Goal: Task Accomplishment & Management: Manage account settings

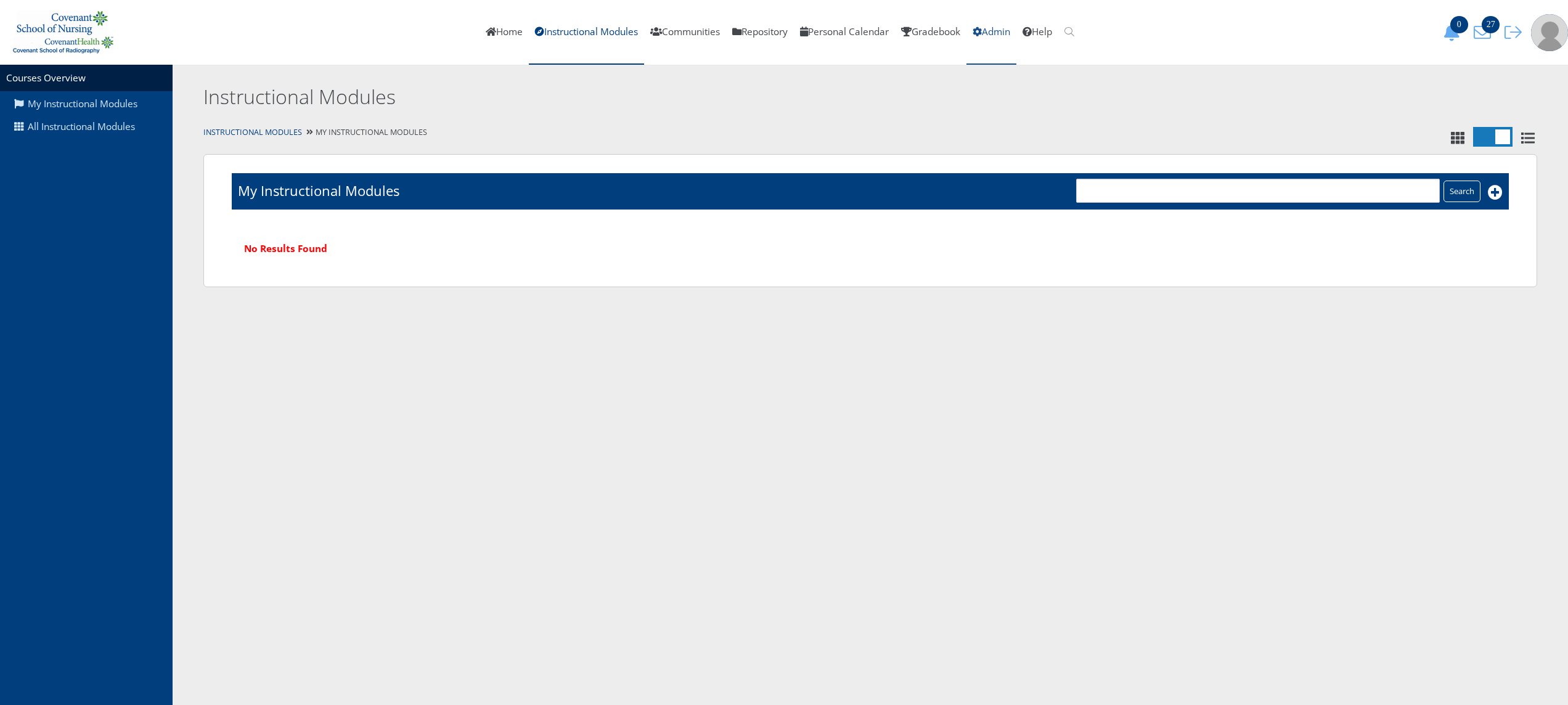
click at [1008, 31] on link "Admin" at bounding box center [991, 32] width 50 height 65
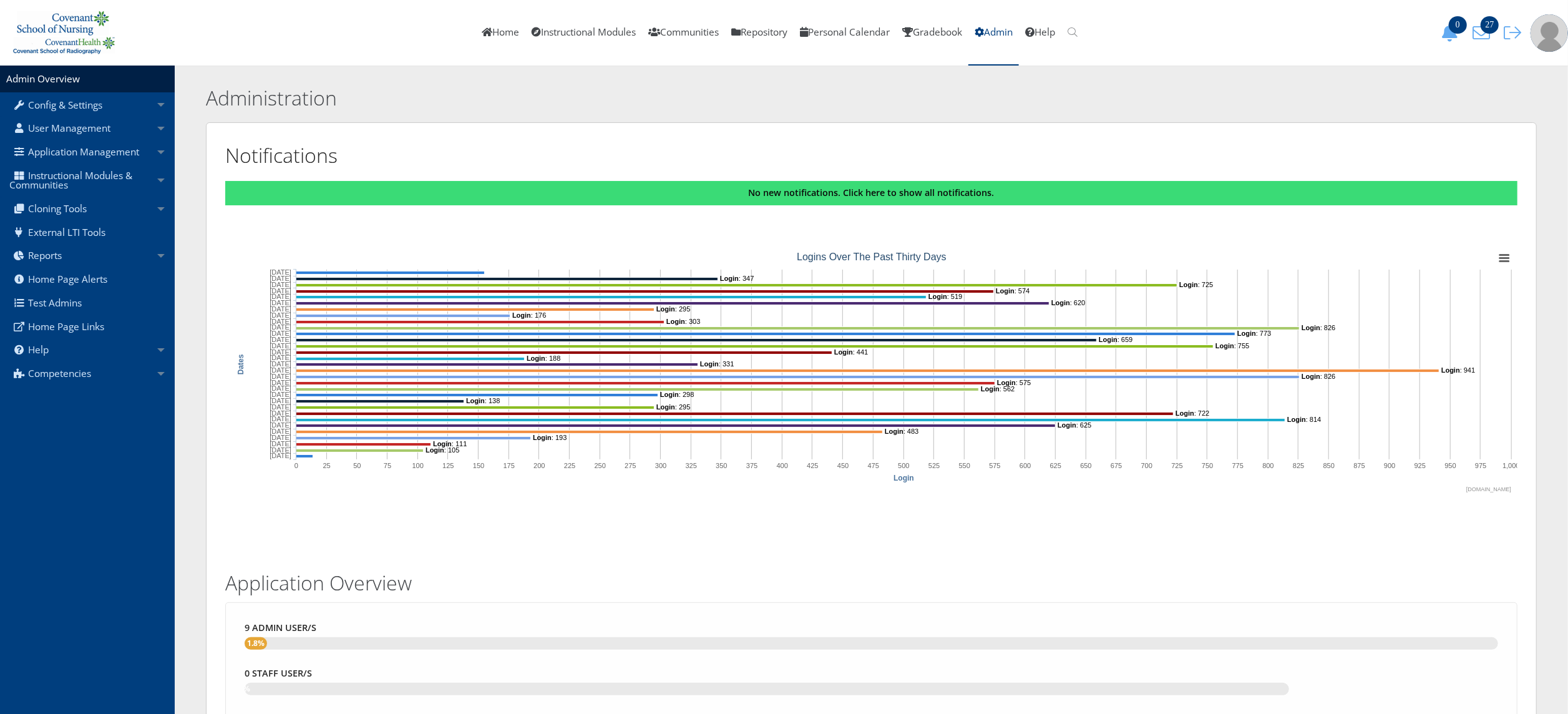
click at [85, 130] on link "User Management" at bounding box center [87, 129] width 175 height 24
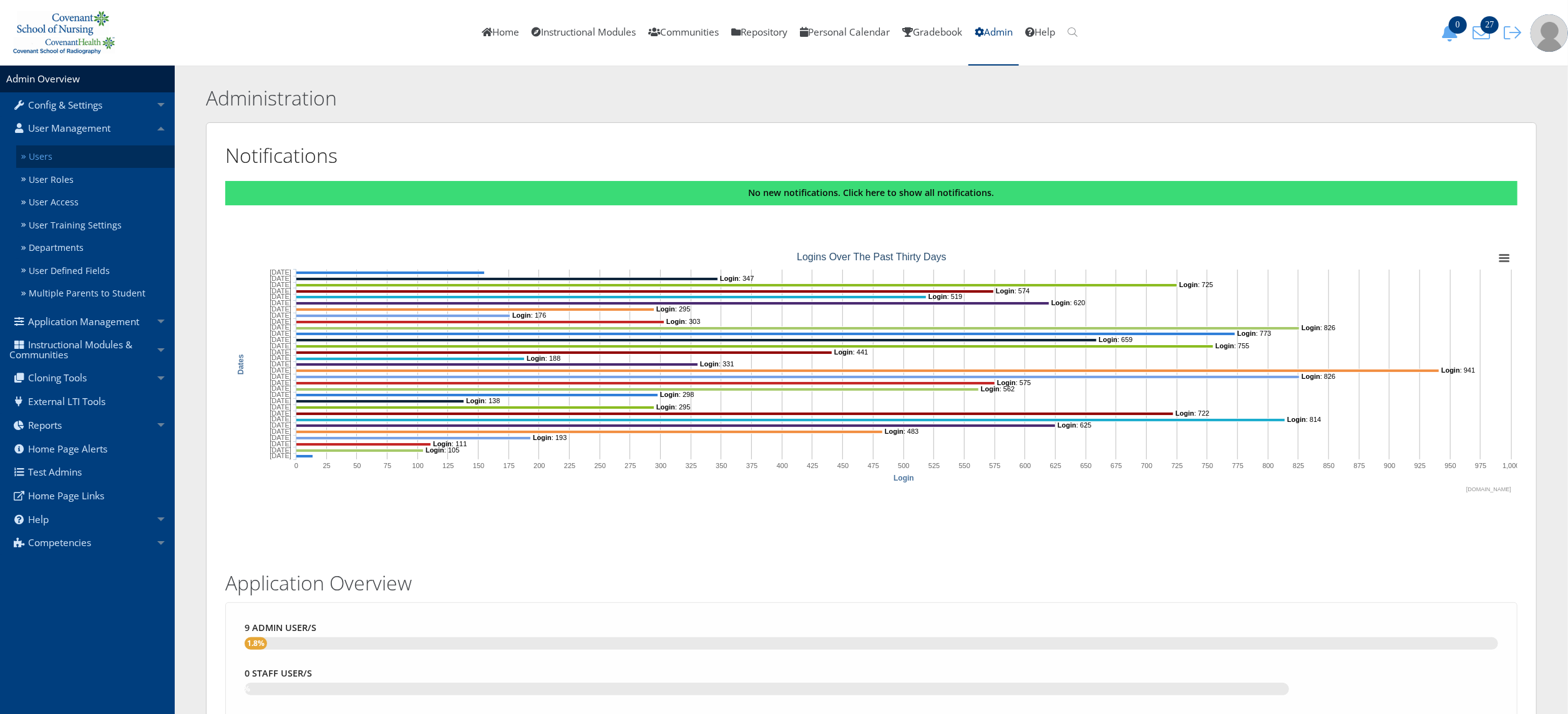
click at [85, 154] on link "Users" at bounding box center [95, 157] width 158 height 23
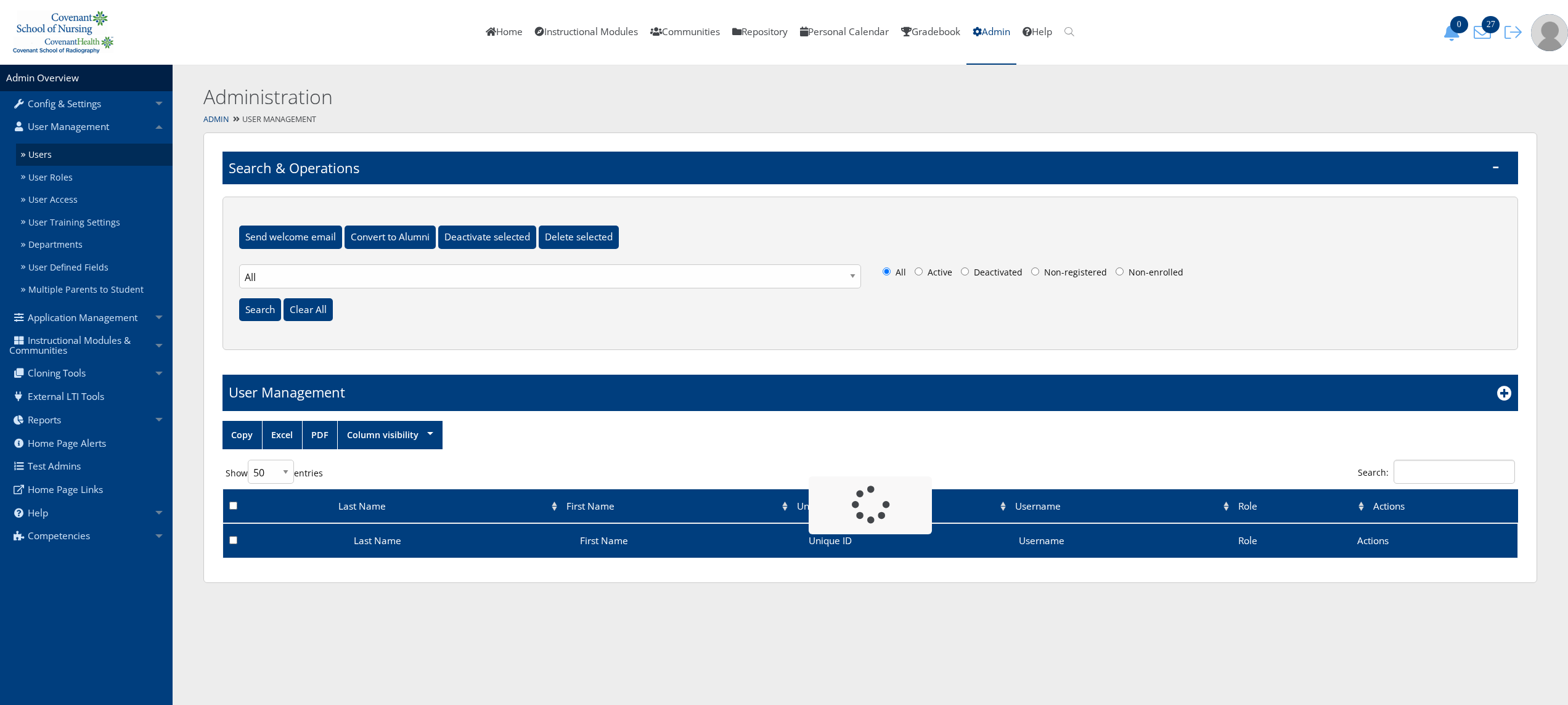
select select "50"
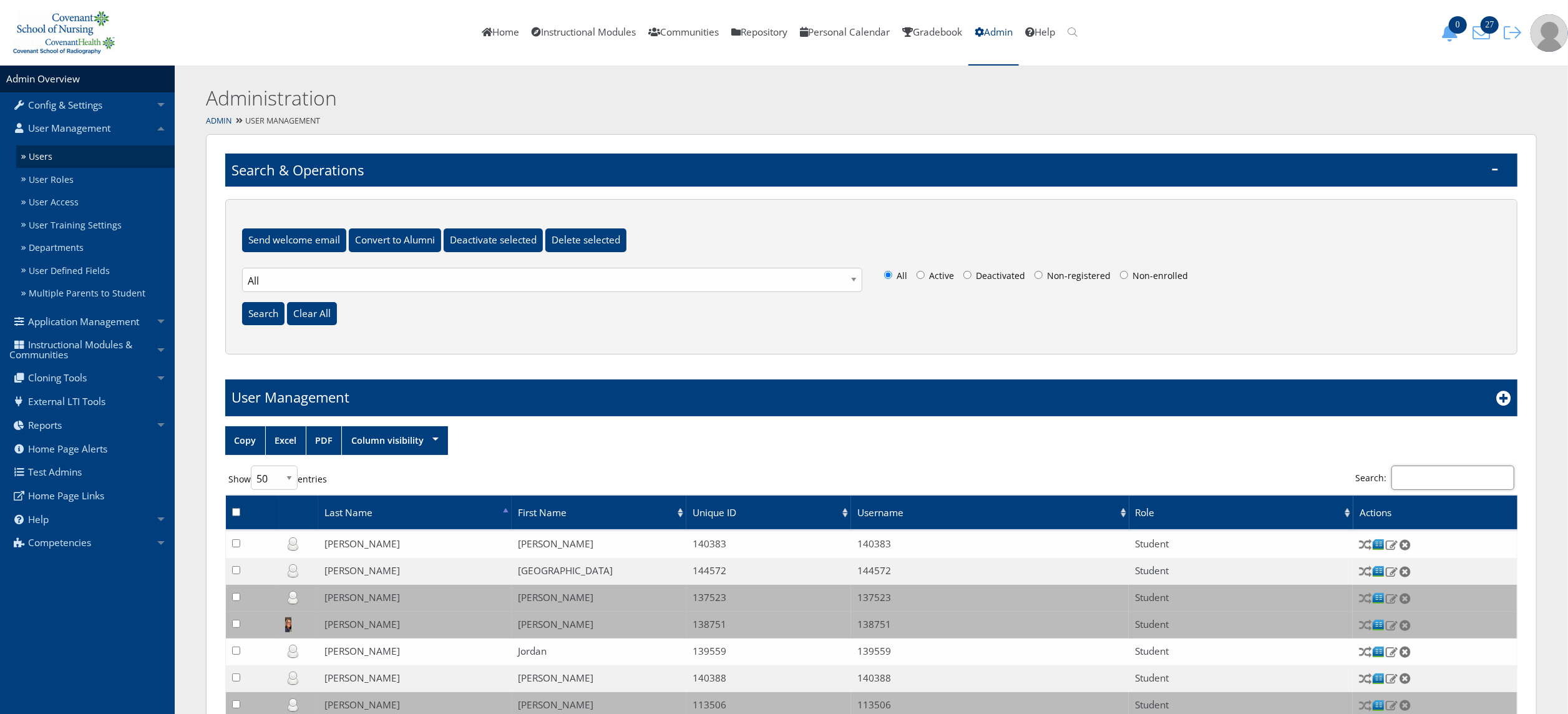
click at [1461, 482] on input "Search:" at bounding box center [1452, 477] width 123 height 24
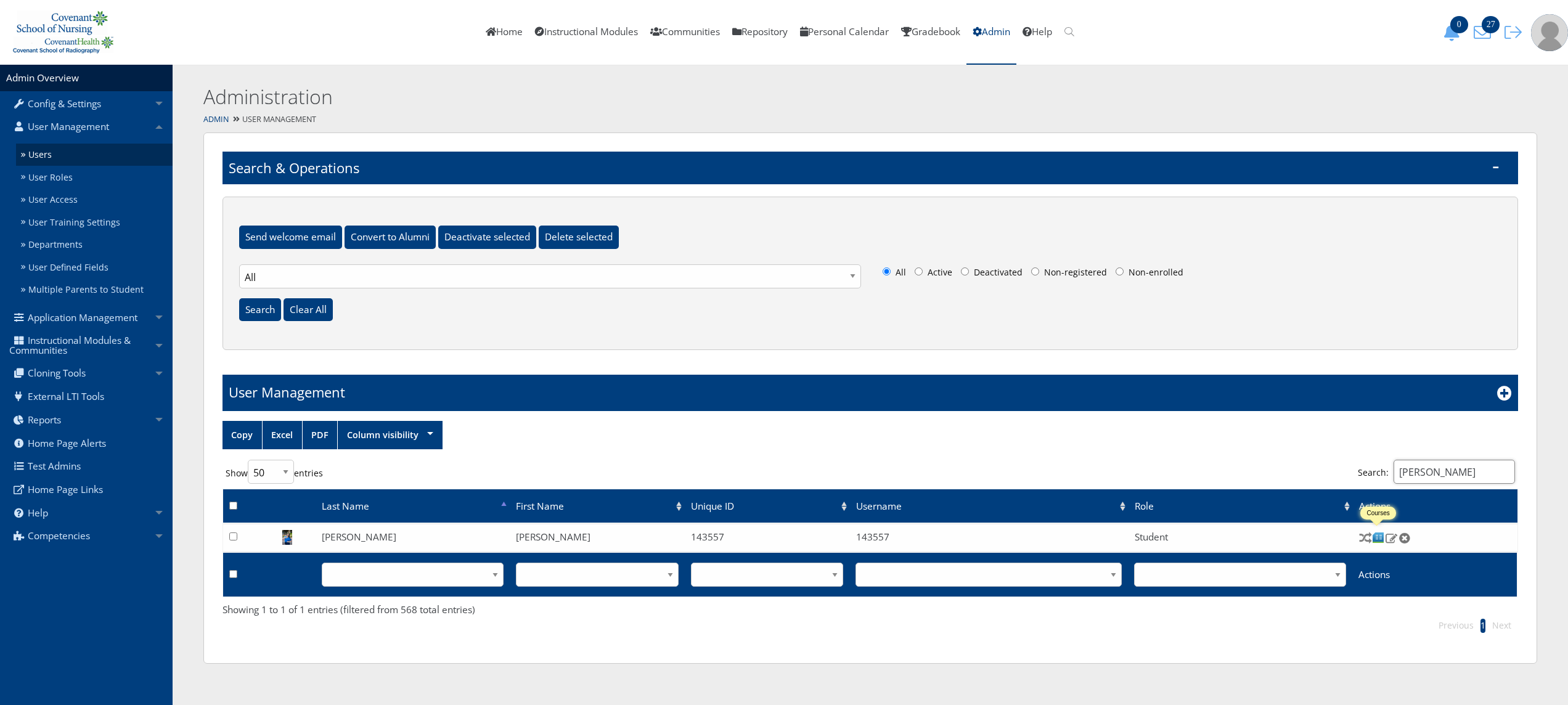
type input "bray"
click at [1379, 535] on img at bounding box center [1378, 538] width 13 height 13
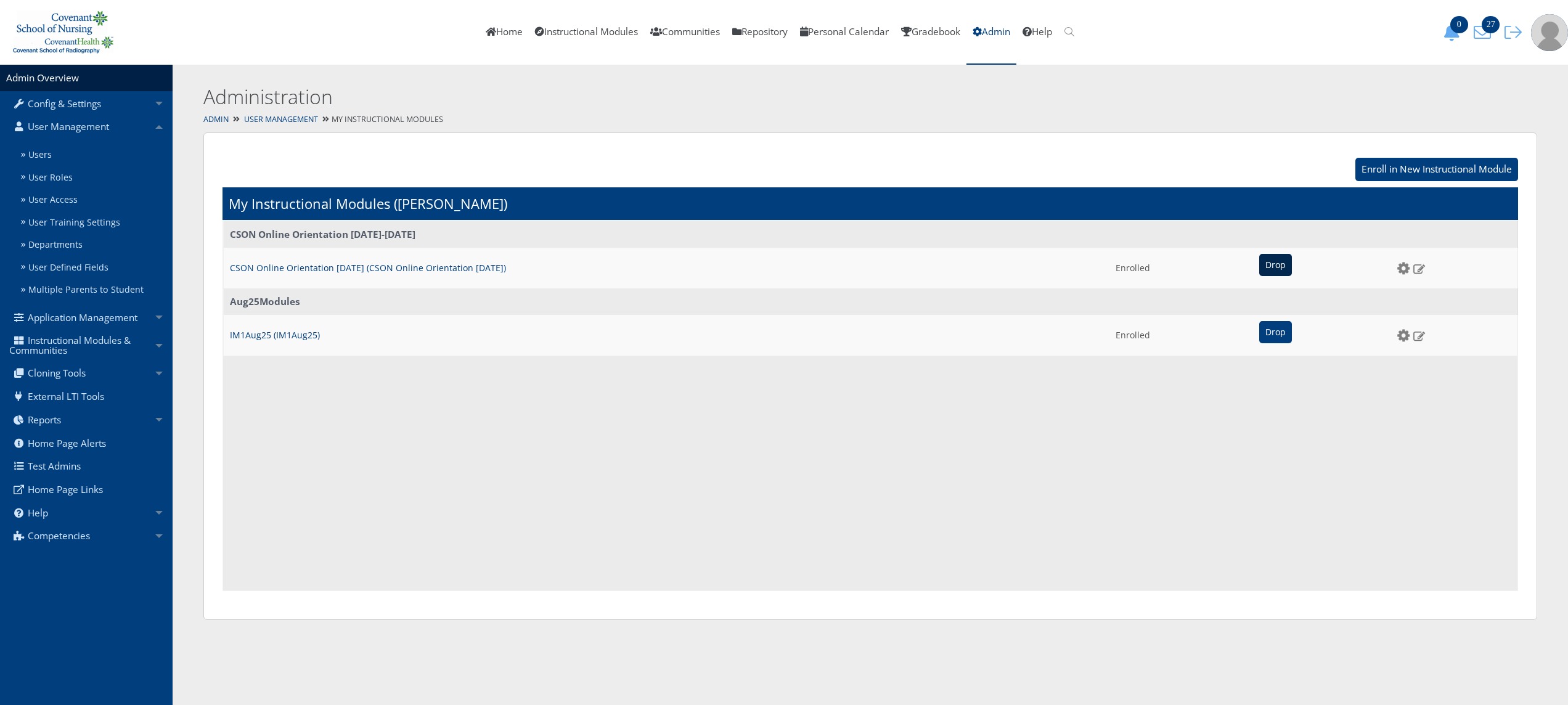
click at [1259, 270] on input "Drop" at bounding box center [1275, 265] width 33 height 22
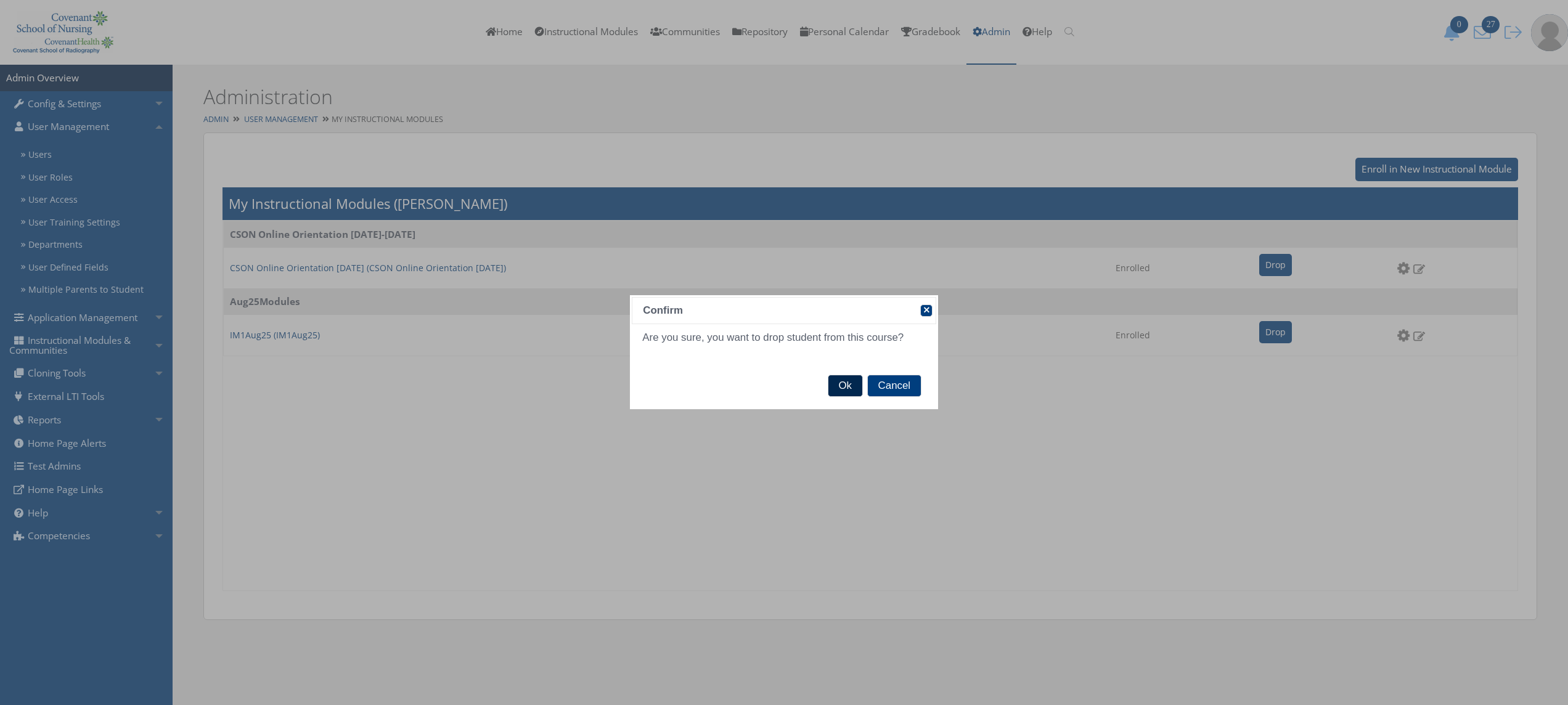
click at [849, 390] on span "Ok" at bounding box center [845, 385] width 34 height 21
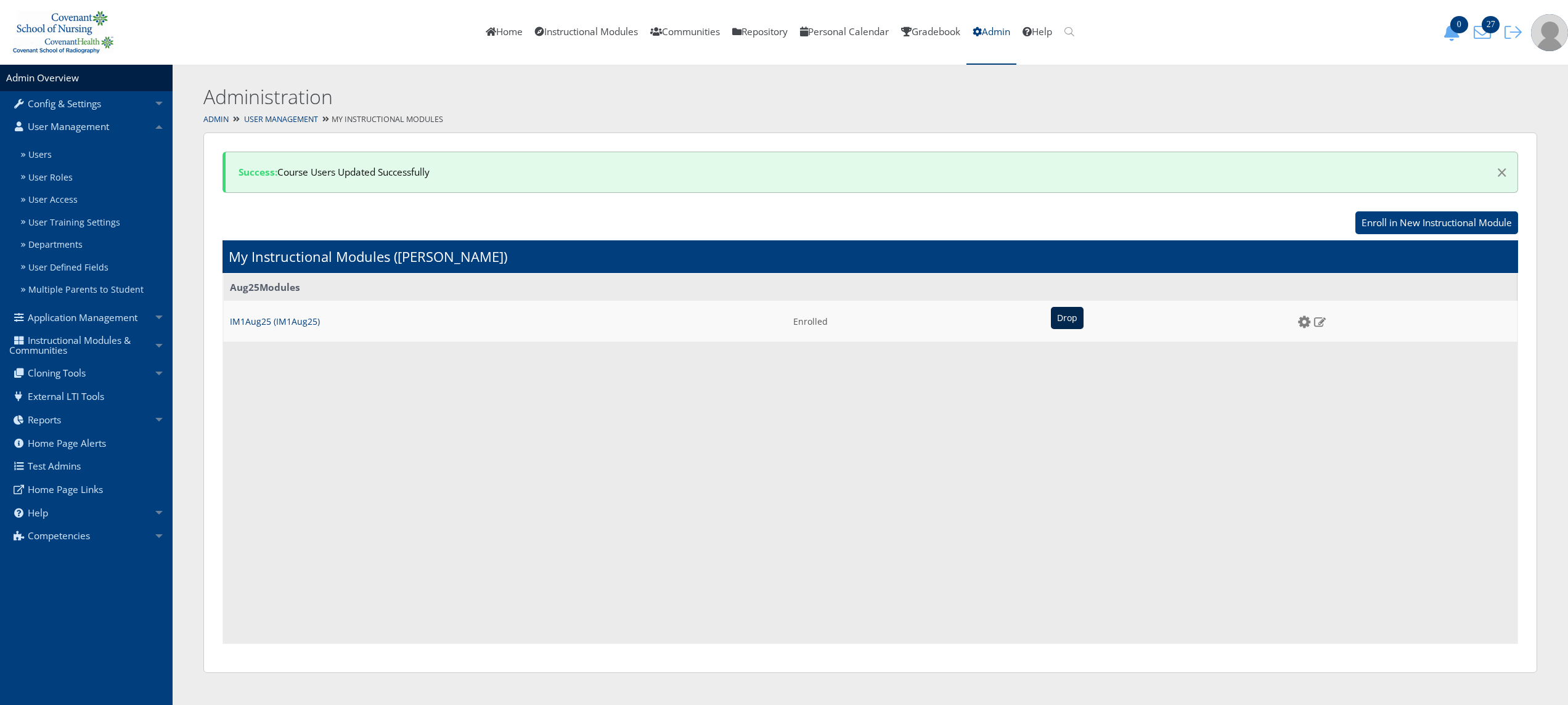
click at [1058, 313] on input "Drop" at bounding box center [1067, 318] width 33 height 22
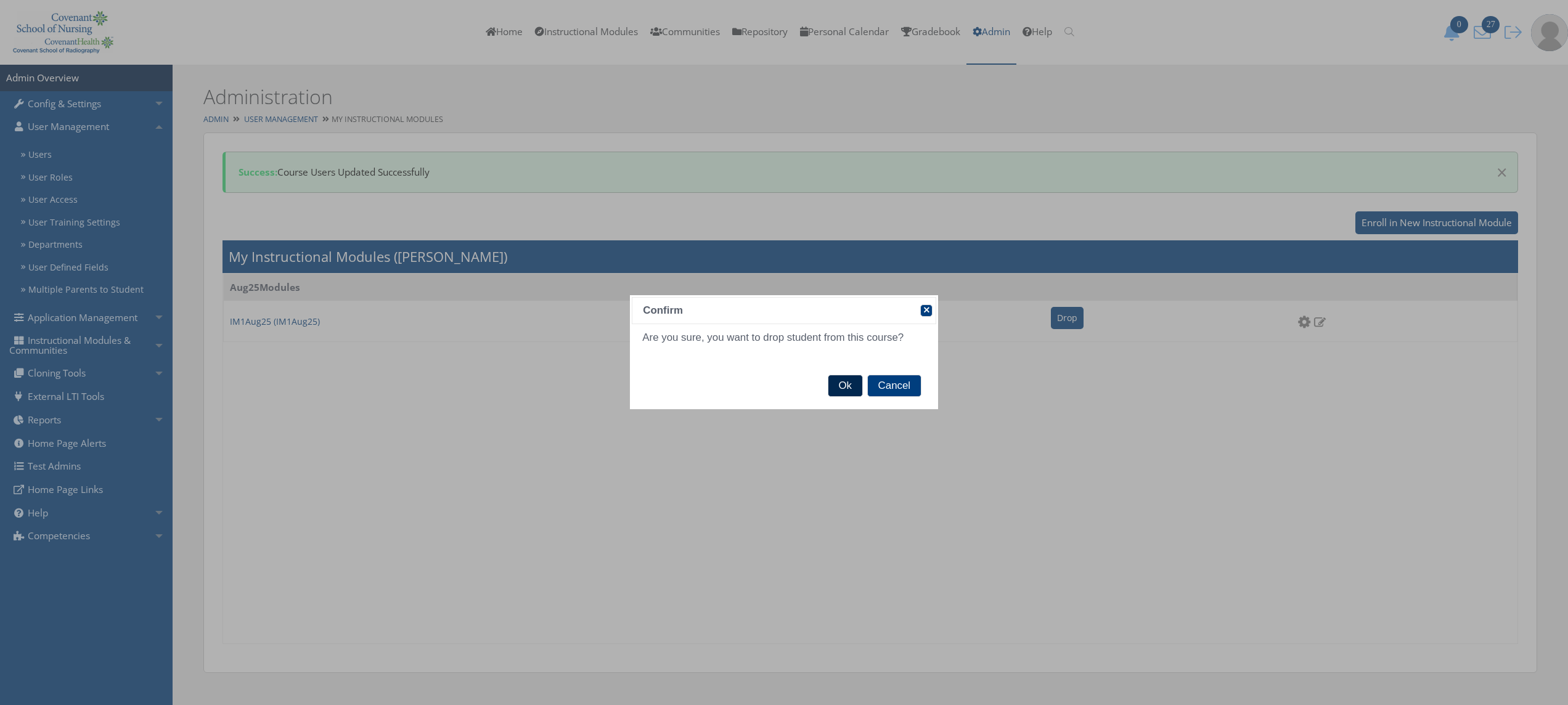
click at [846, 386] on span "Ok" at bounding box center [845, 385] width 34 height 21
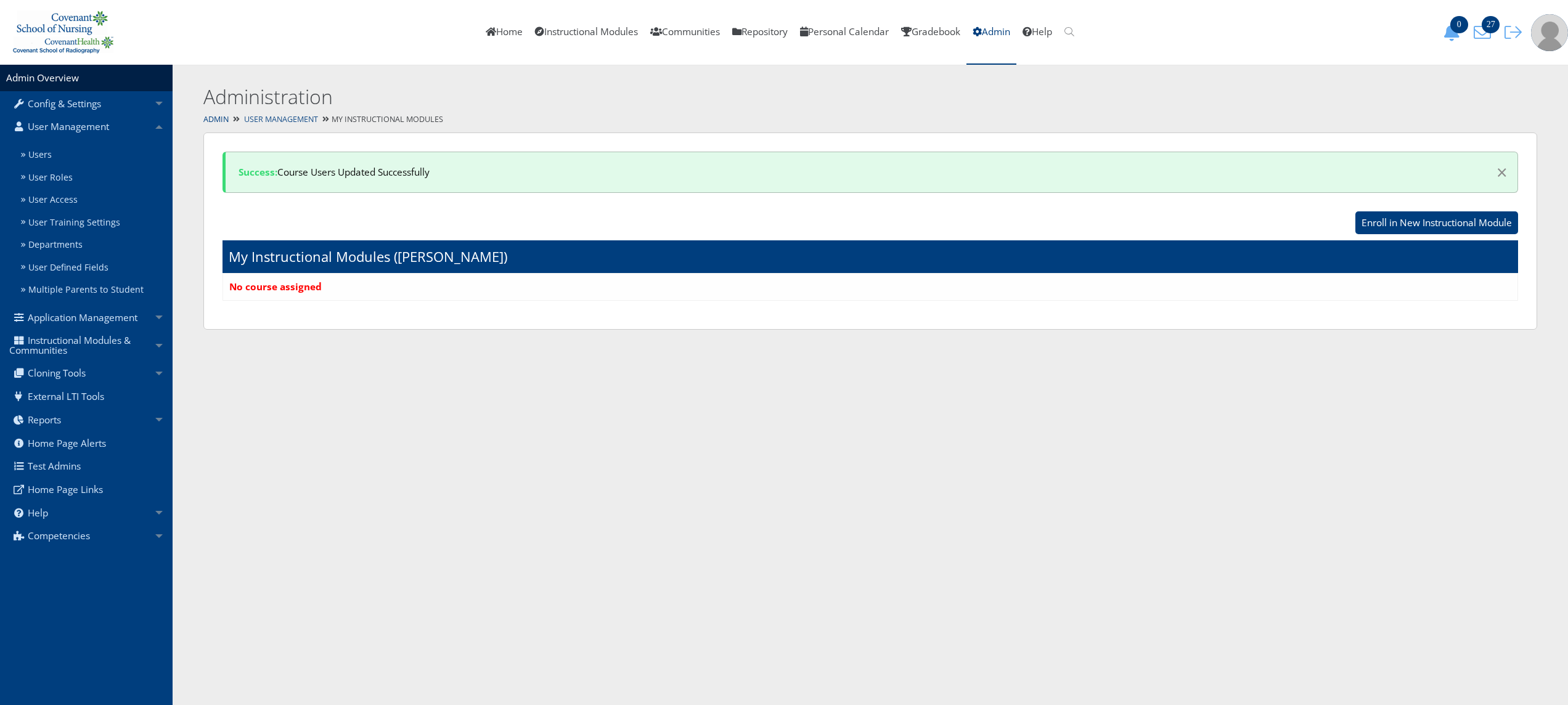
click at [296, 122] on link "User Management" at bounding box center [281, 119] width 74 height 10
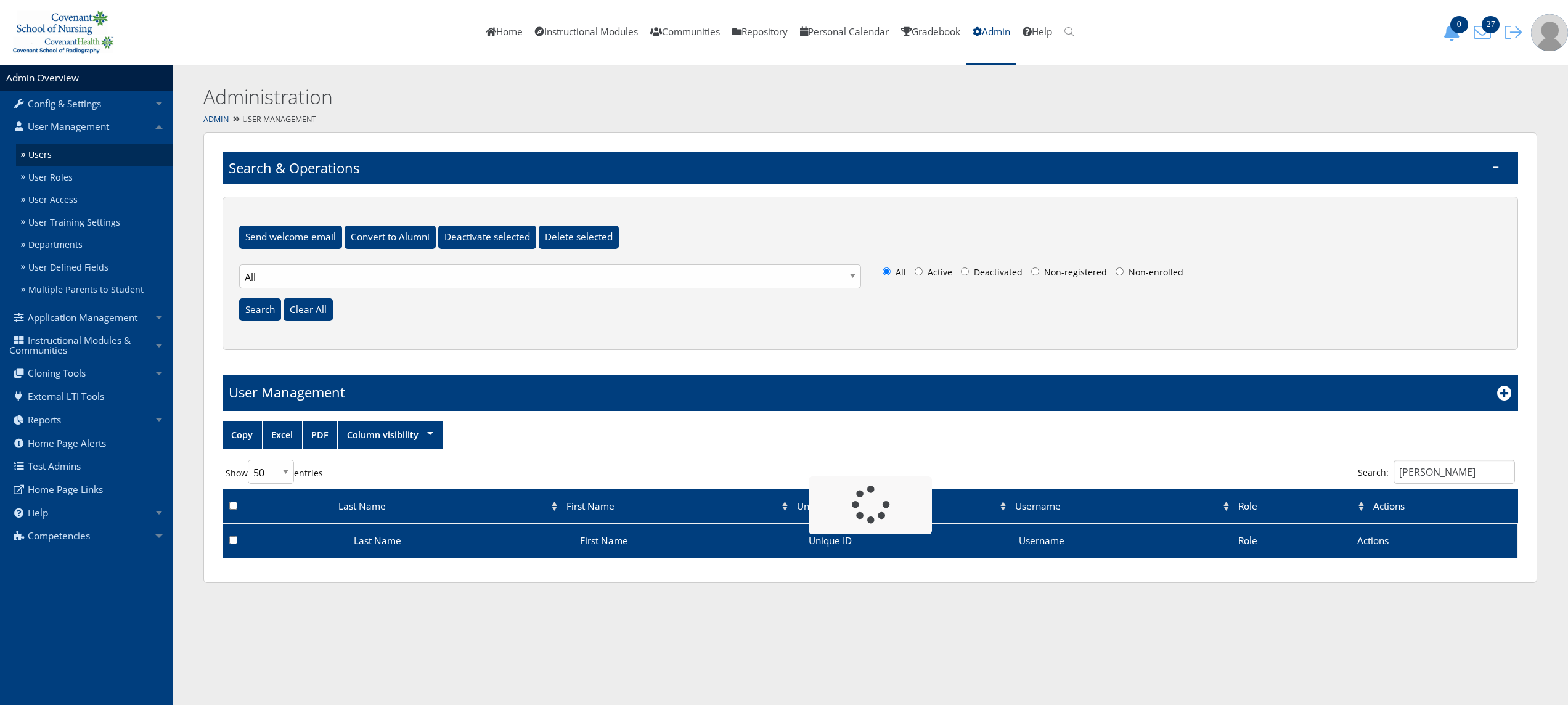
select select "50"
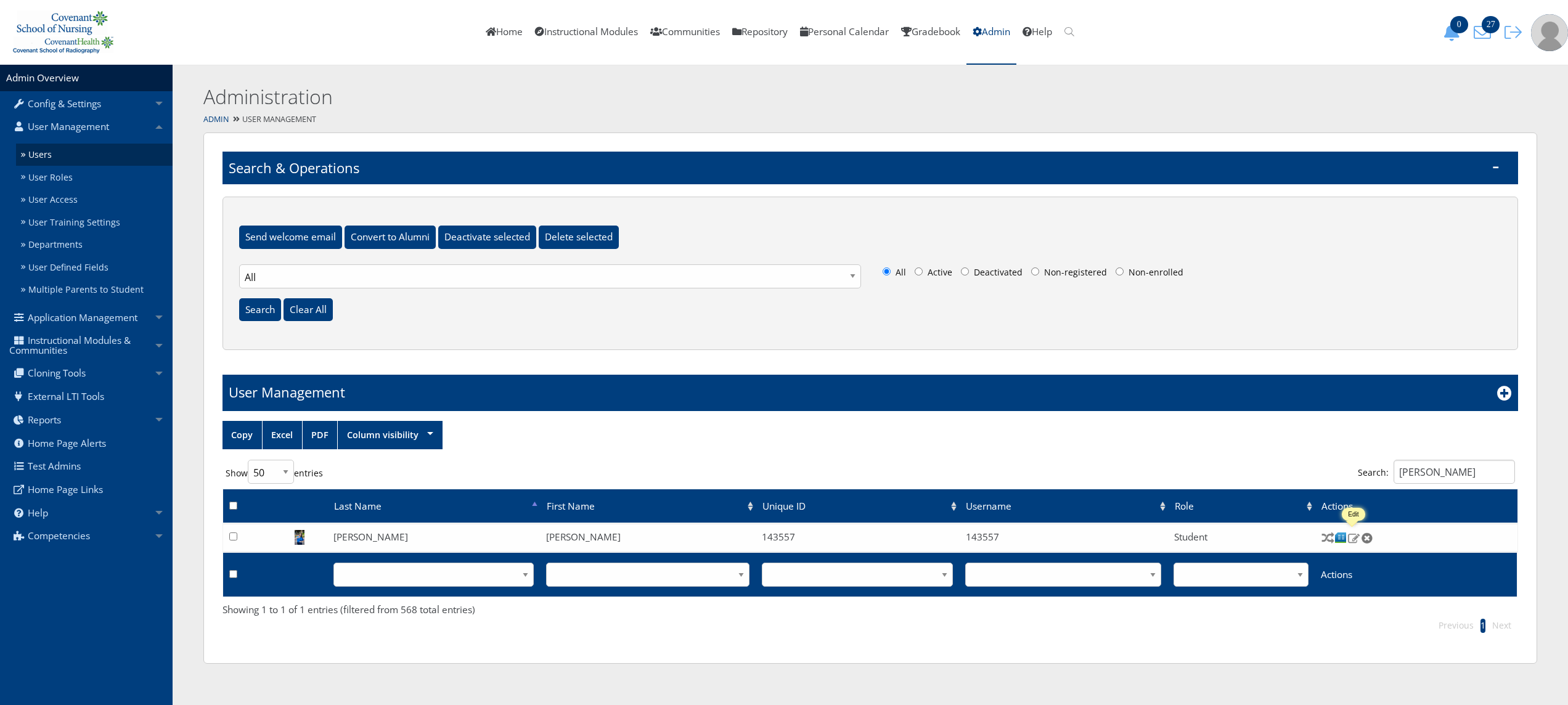
click at [1352, 540] on img at bounding box center [1354, 538] width 13 height 11
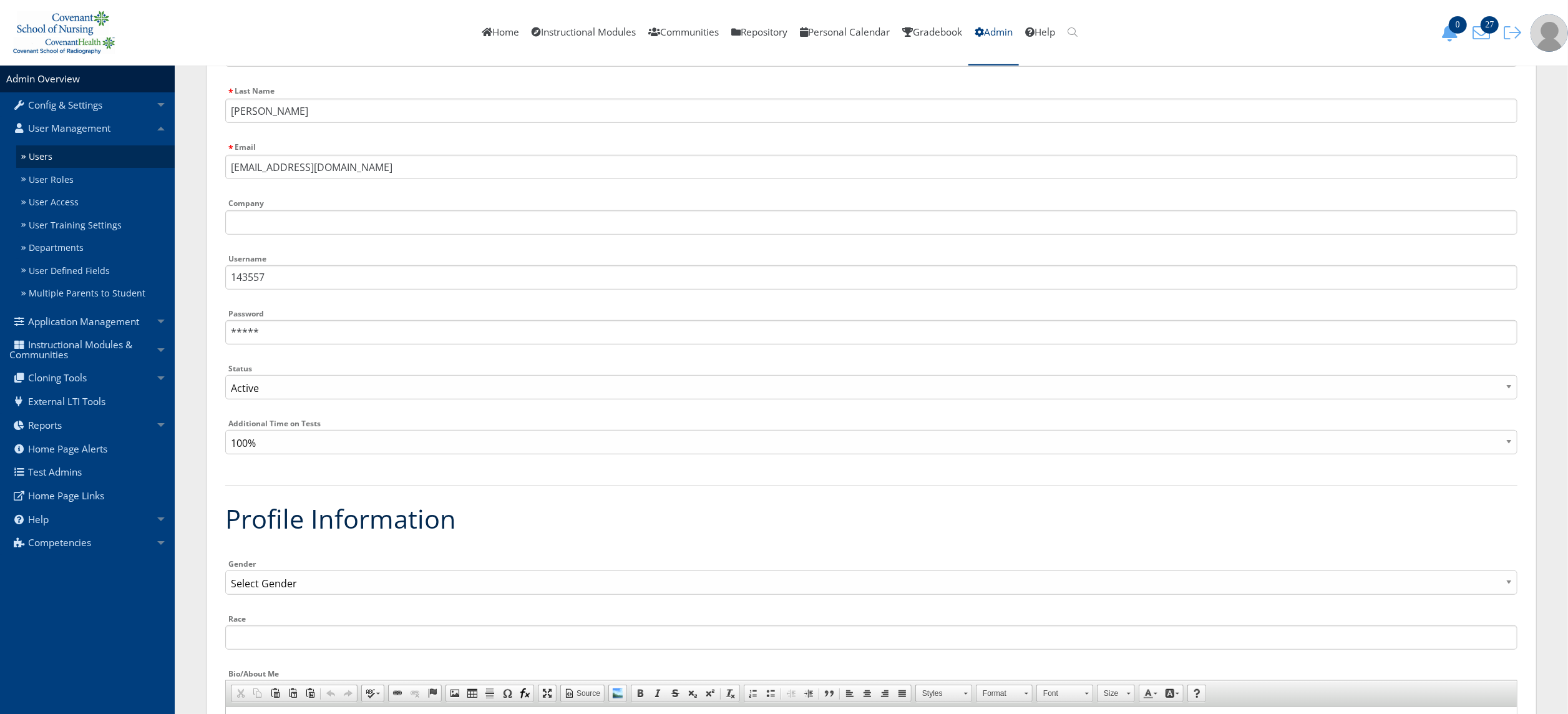
scroll to position [741, 0]
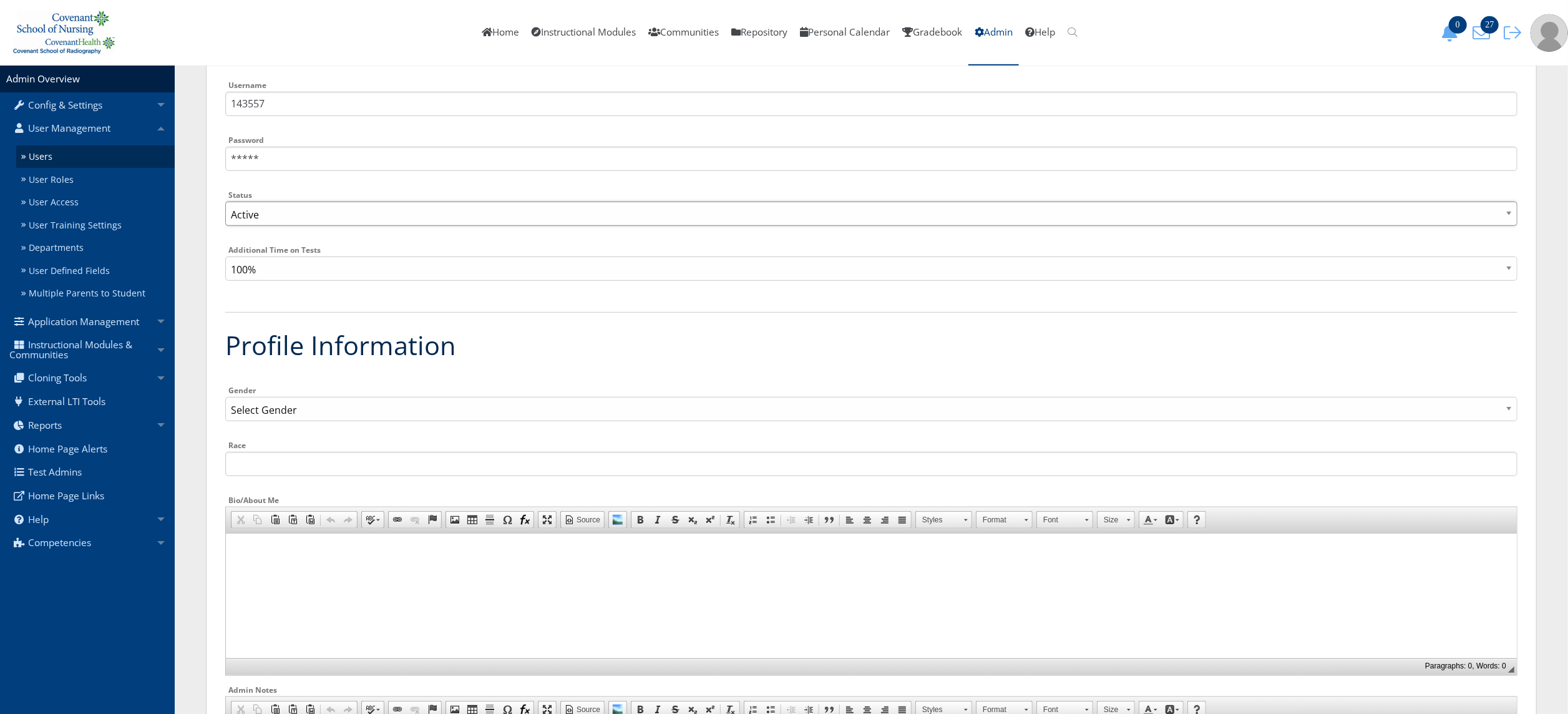
click at [674, 219] on select "Active Inactive" at bounding box center [871, 214] width 1292 height 24
select select "0"
click at [225, 202] on select "Active Inactive" at bounding box center [871, 214] width 1292 height 24
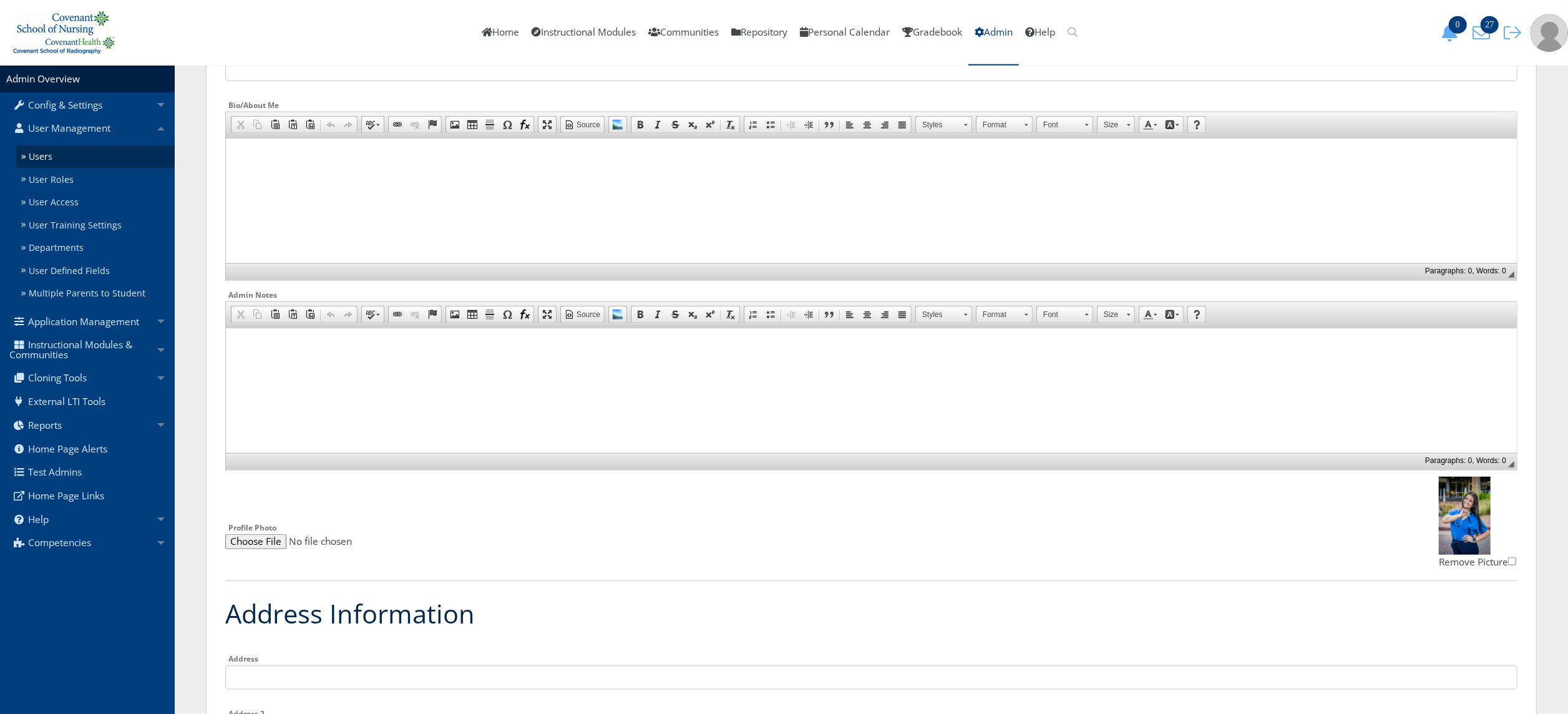
scroll to position [1256, 0]
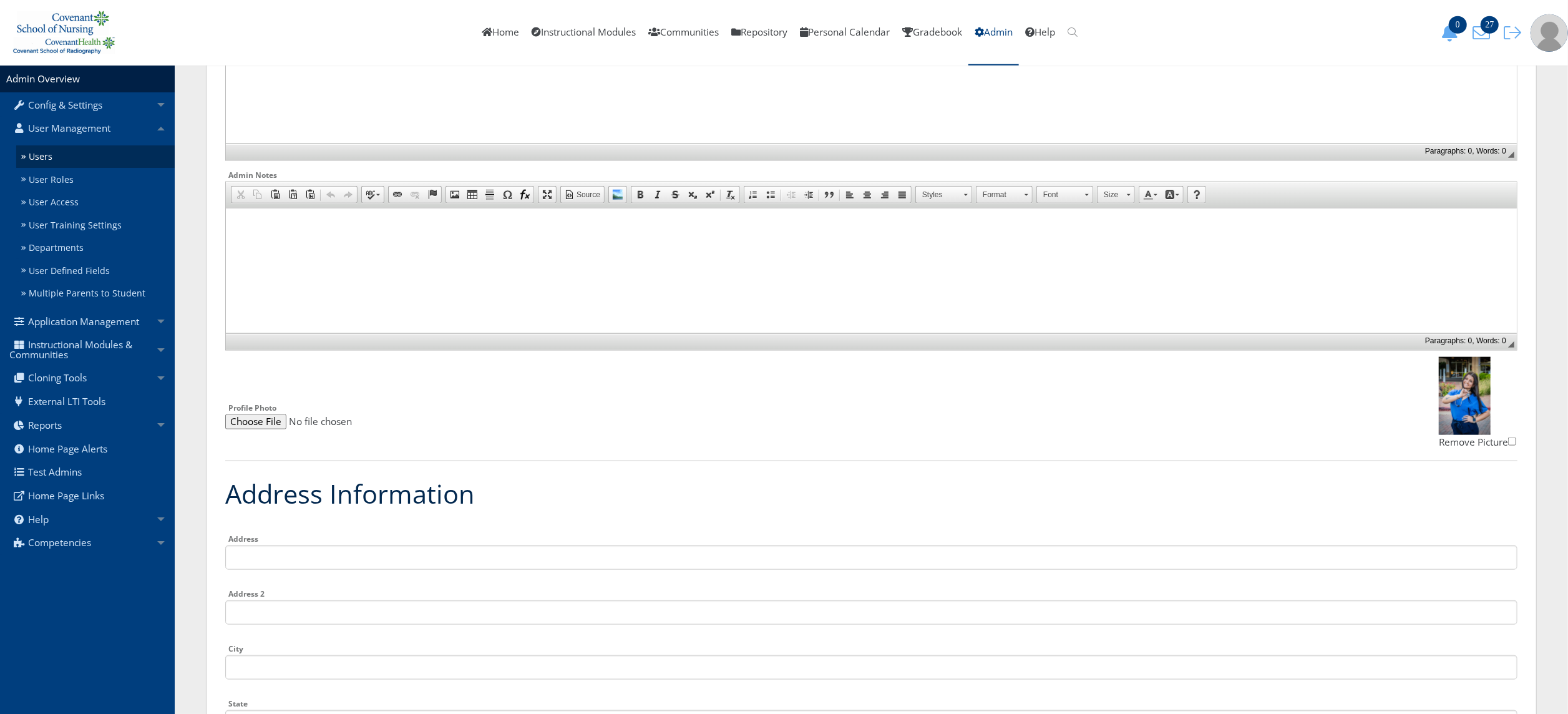
click at [989, 240] on html at bounding box center [870, 224] width 1291 height 31
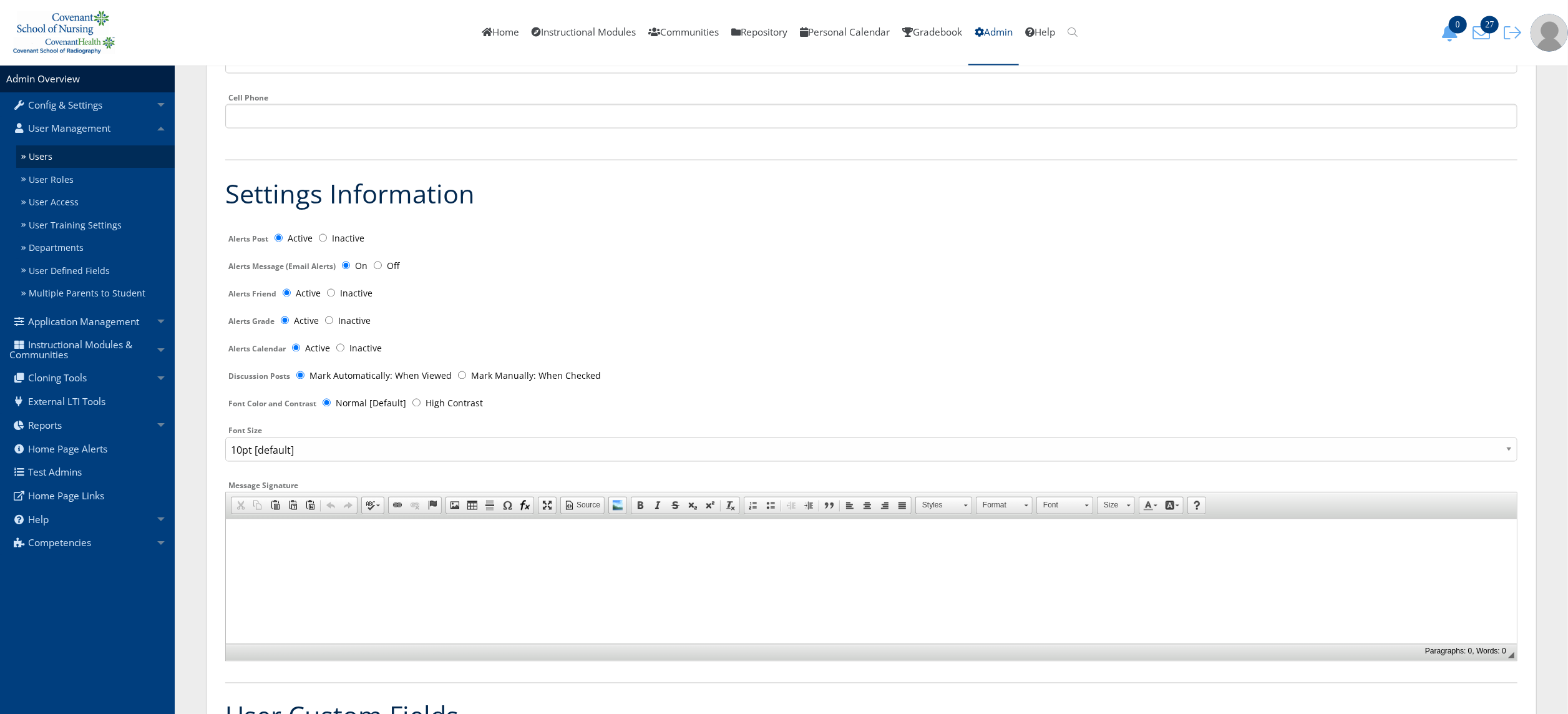
scroll to position [2250, 0]
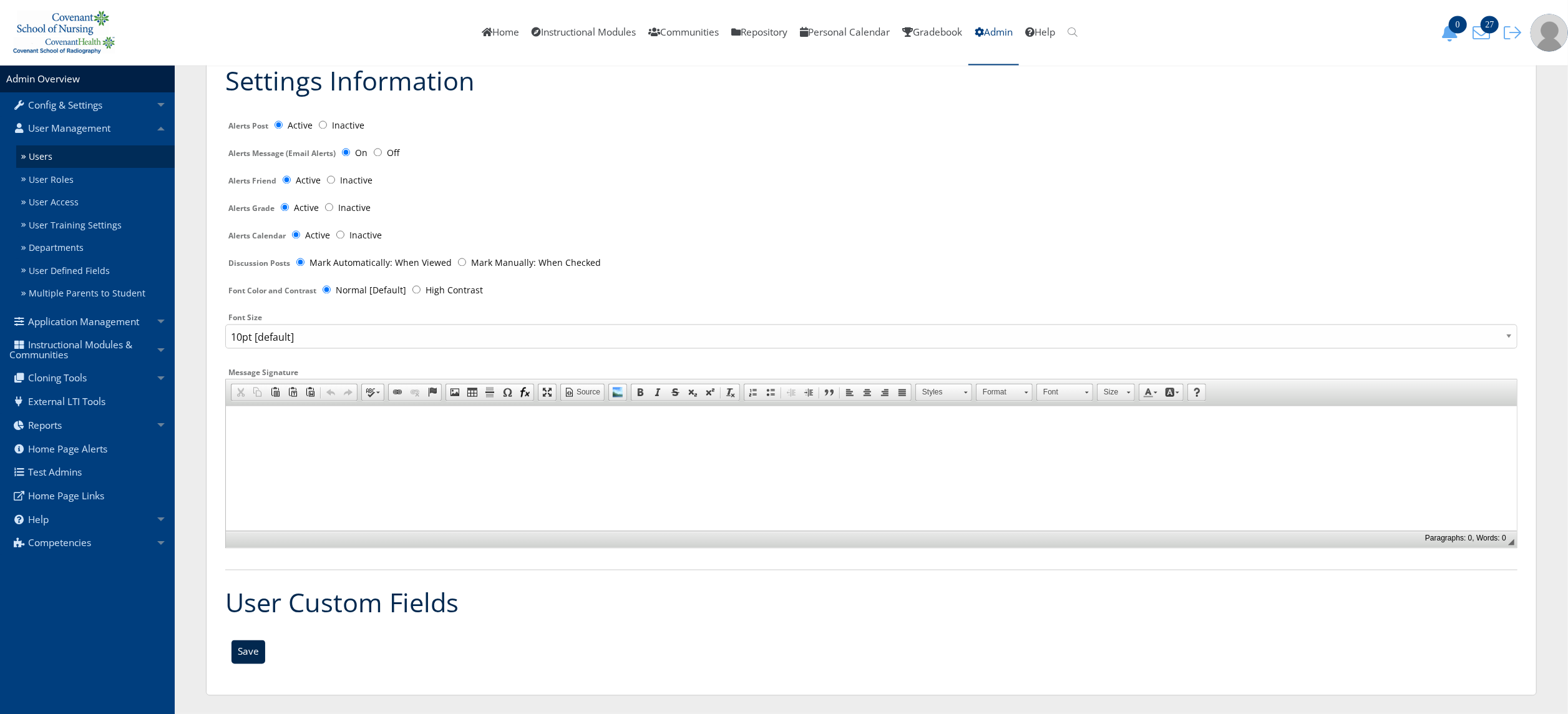
click at [238, 650] on input "Save" at bounding box center [249, 652] width 34 height 24
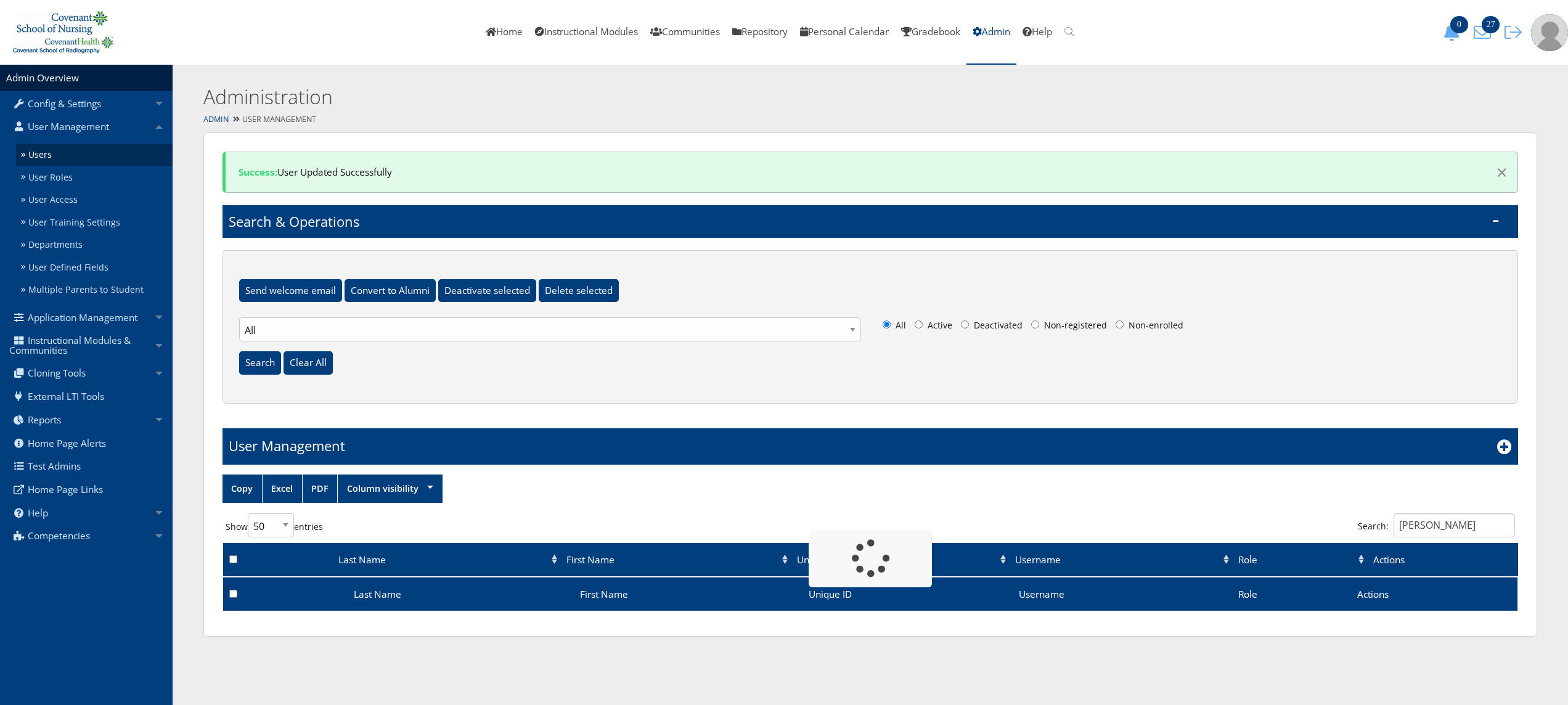
select select "50"
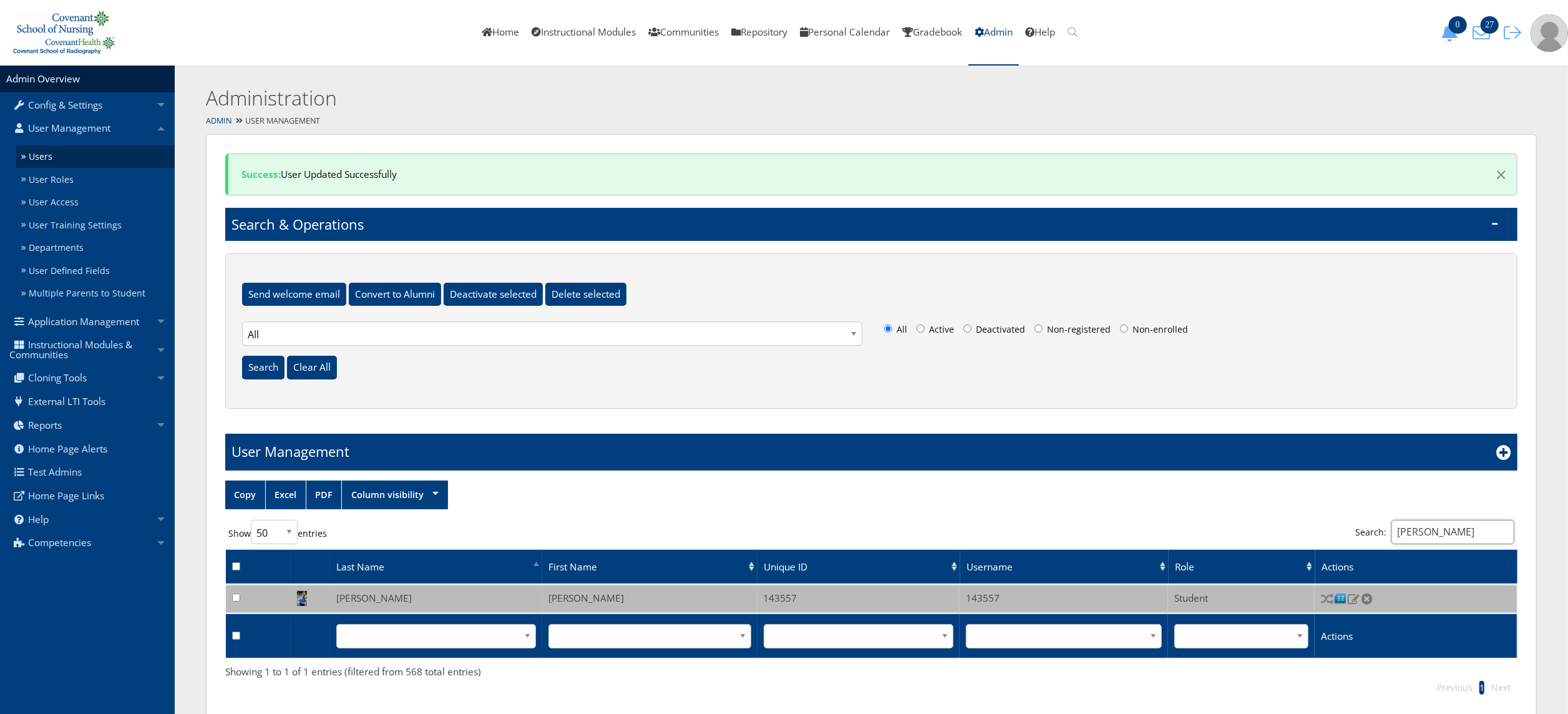
click at [1436, 528] on input "bray" at bounding box center [1452, 532] width 123 height 24
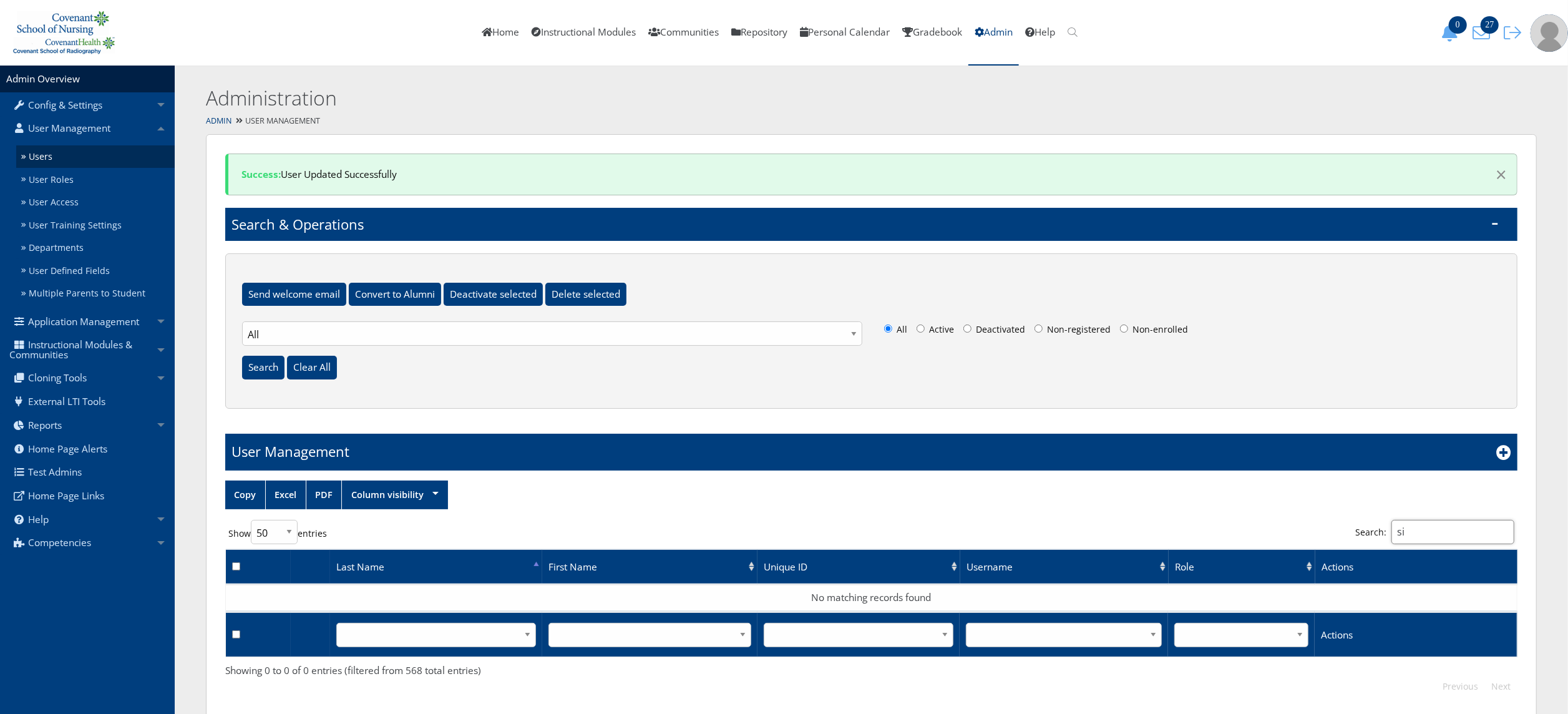
type input "s"
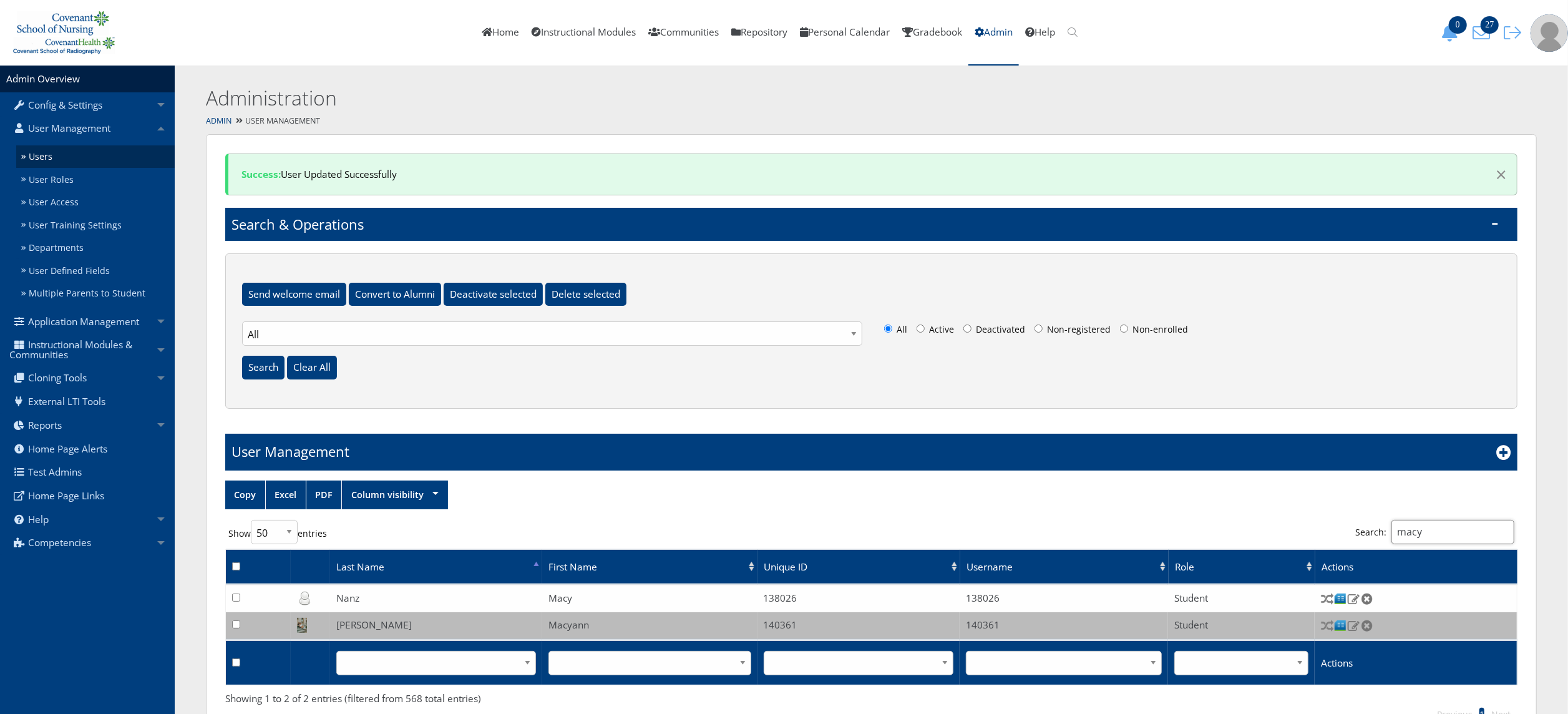
click at [1432, 529] on input "macy" at bounding box center [1452, 532] width 123 height 24
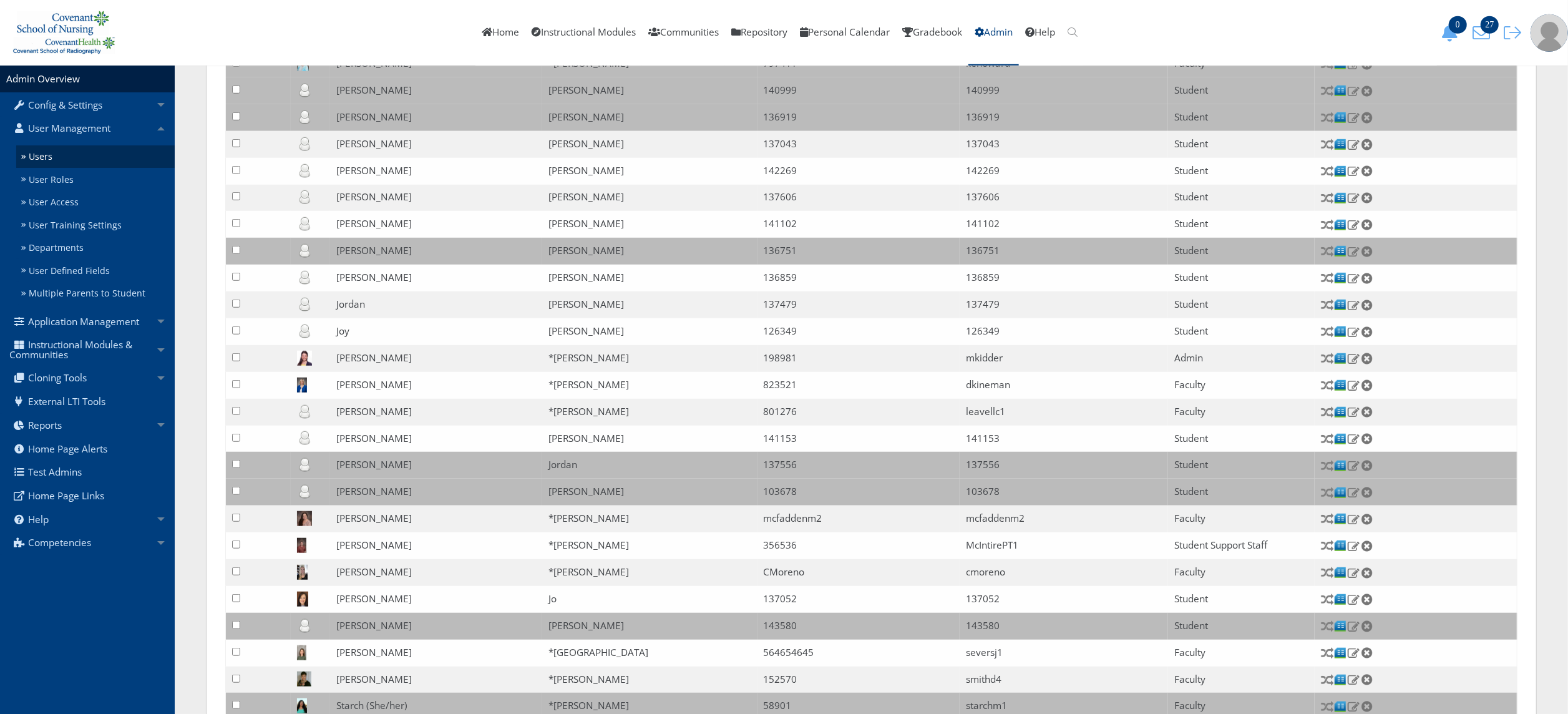
scroll to position [865, 0]
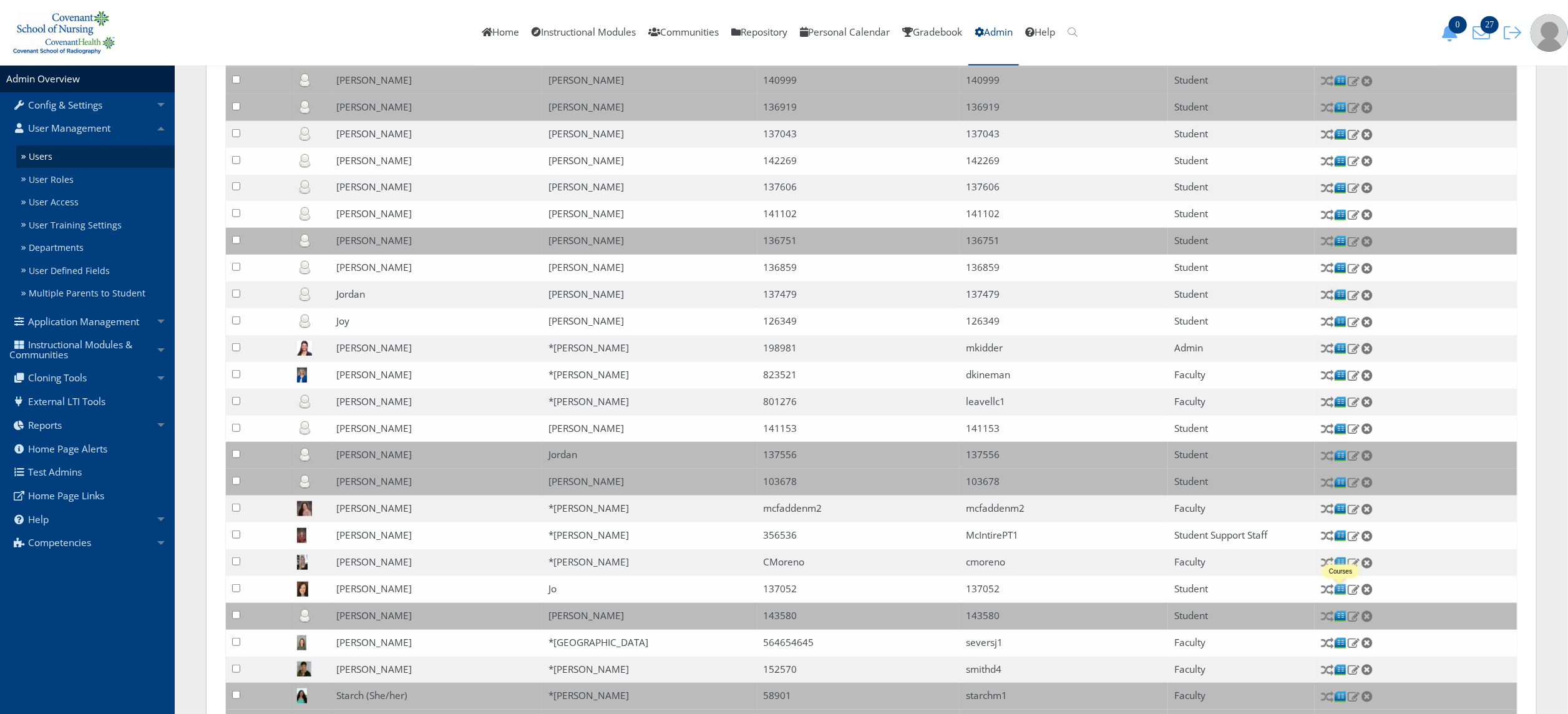
type input "jo"
click at [1341, 596] on img at bounding box center [1340, 589] width 13 height 13
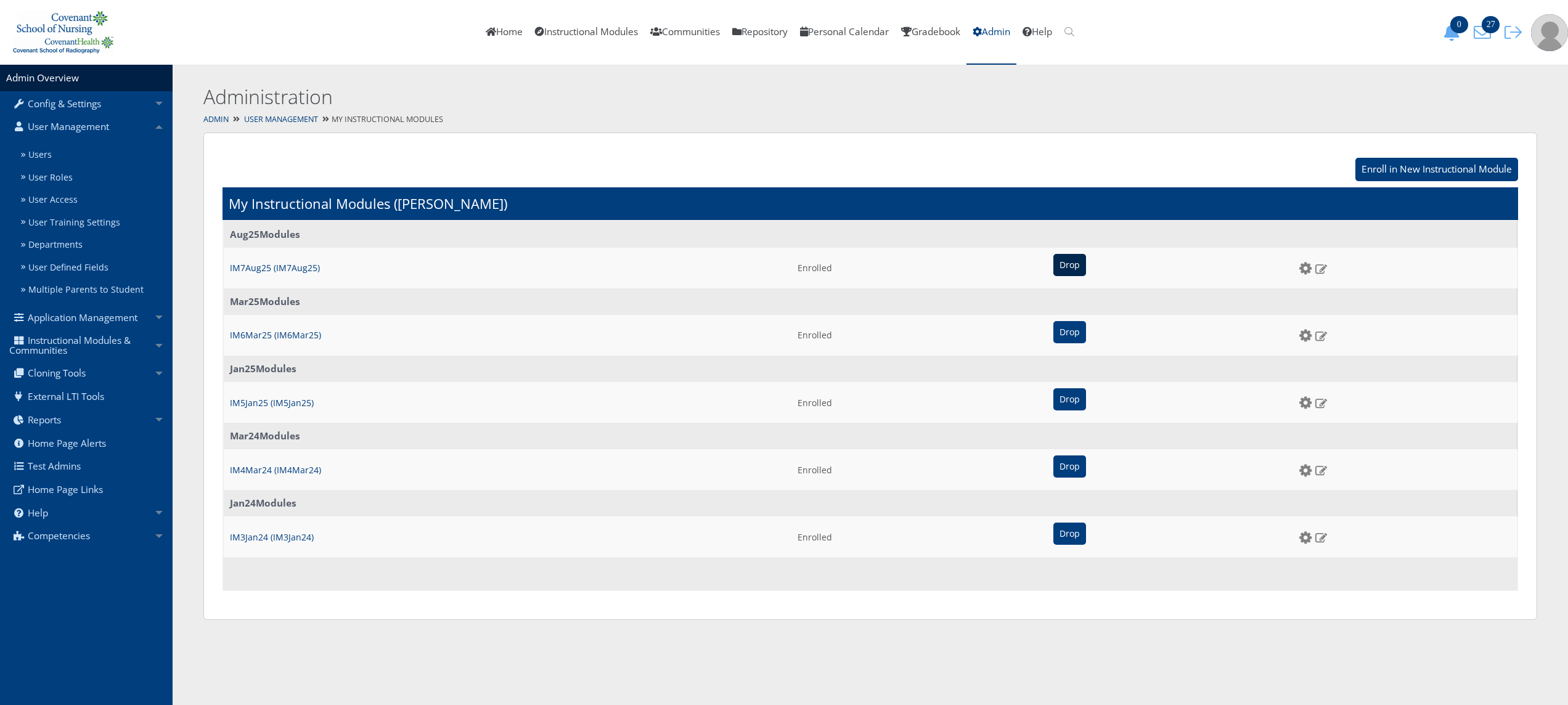
click at [1053, 261] on input "Drop" at bounding box center [1069, 265] width 33 height 22
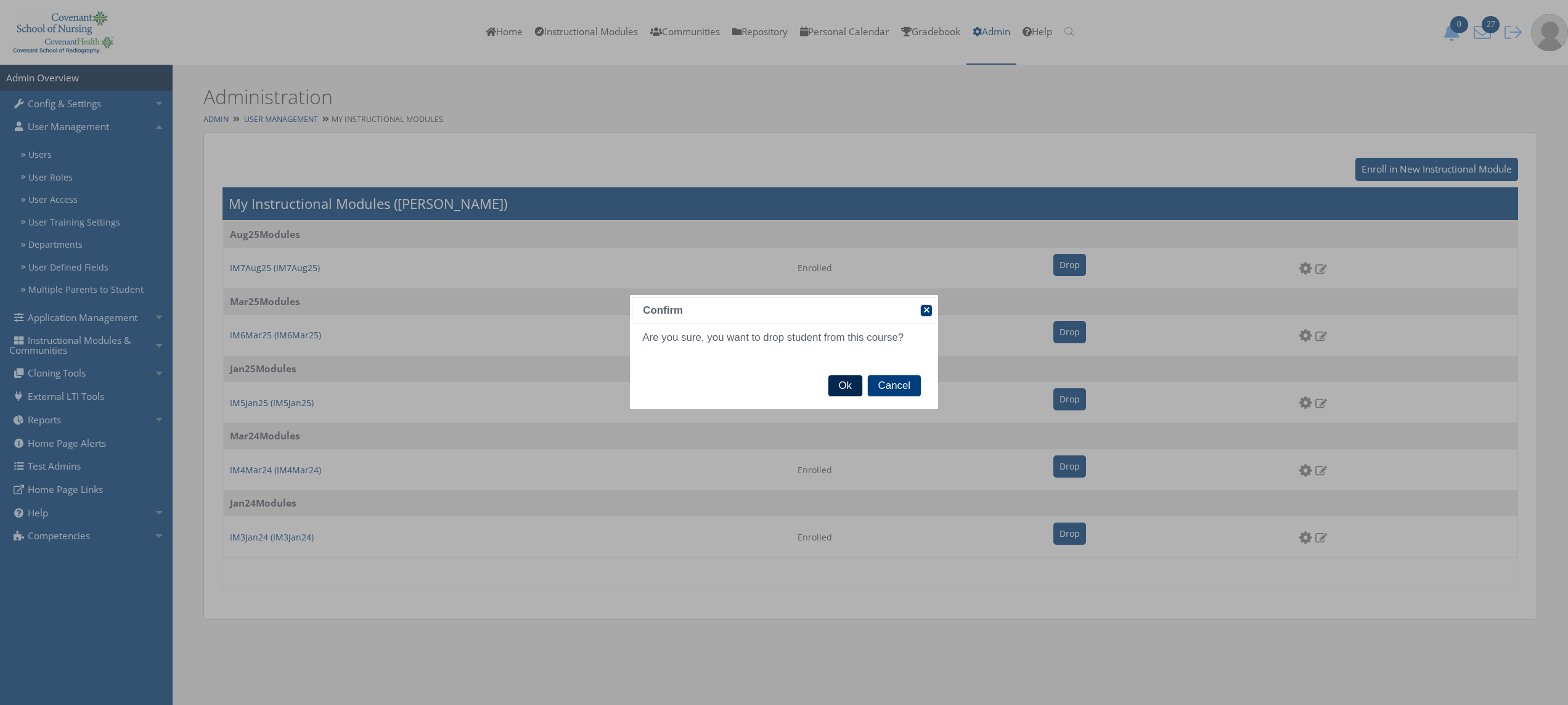
click at [847, 385] on span "Ok" at bounding box center [845, 385] width 34 height 21
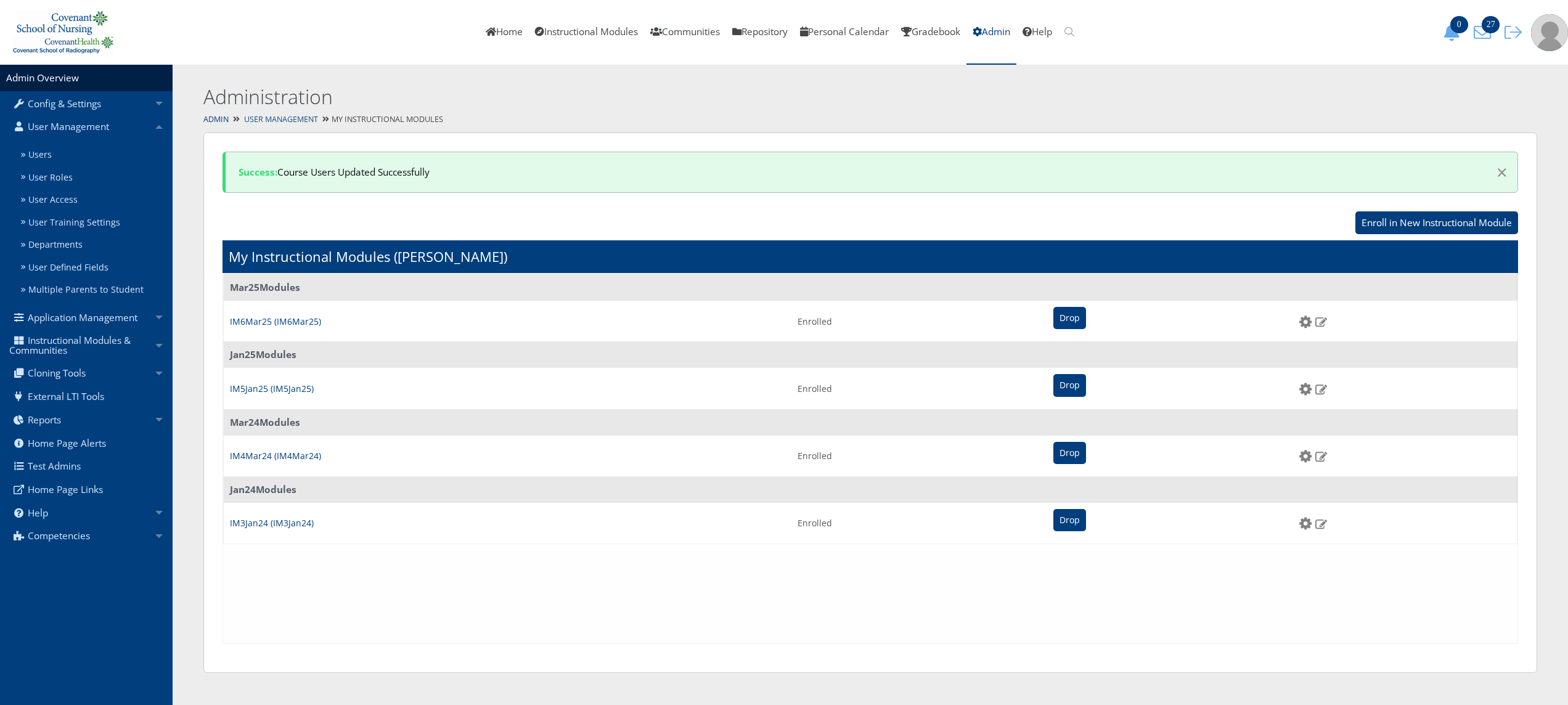
click at [312, 114] on link "User Management" at bounding box center [281, 119] width 74 height 10
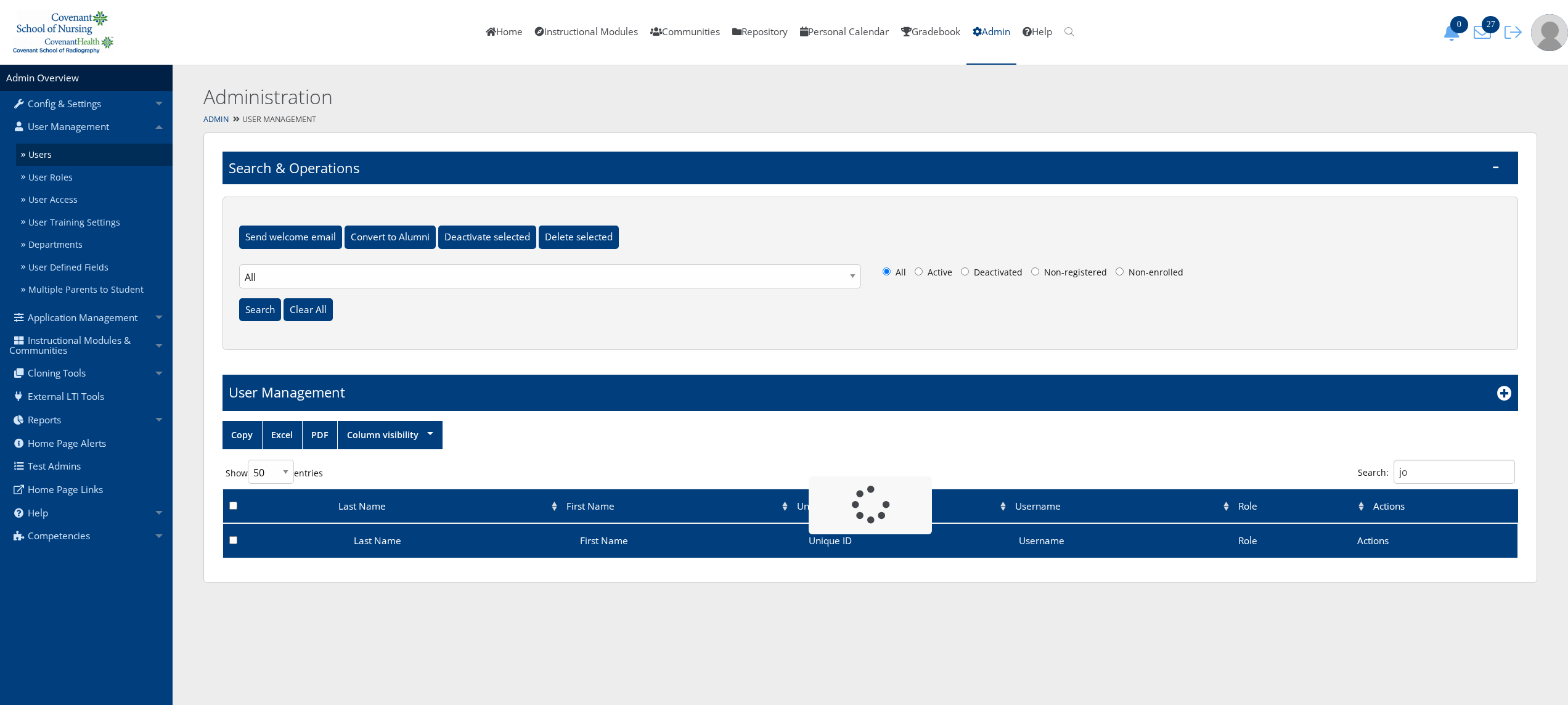
select select "50"
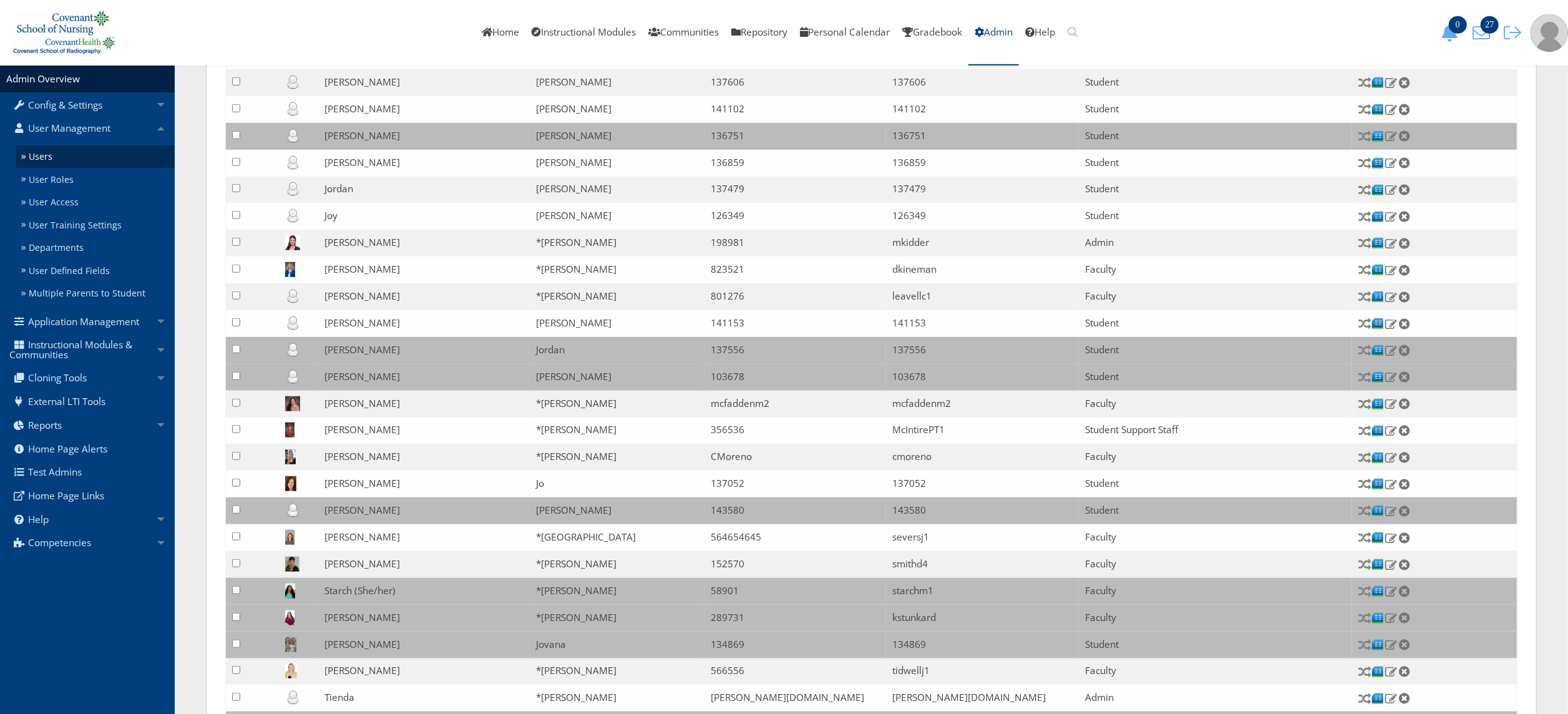
scroll to position [945, 0]
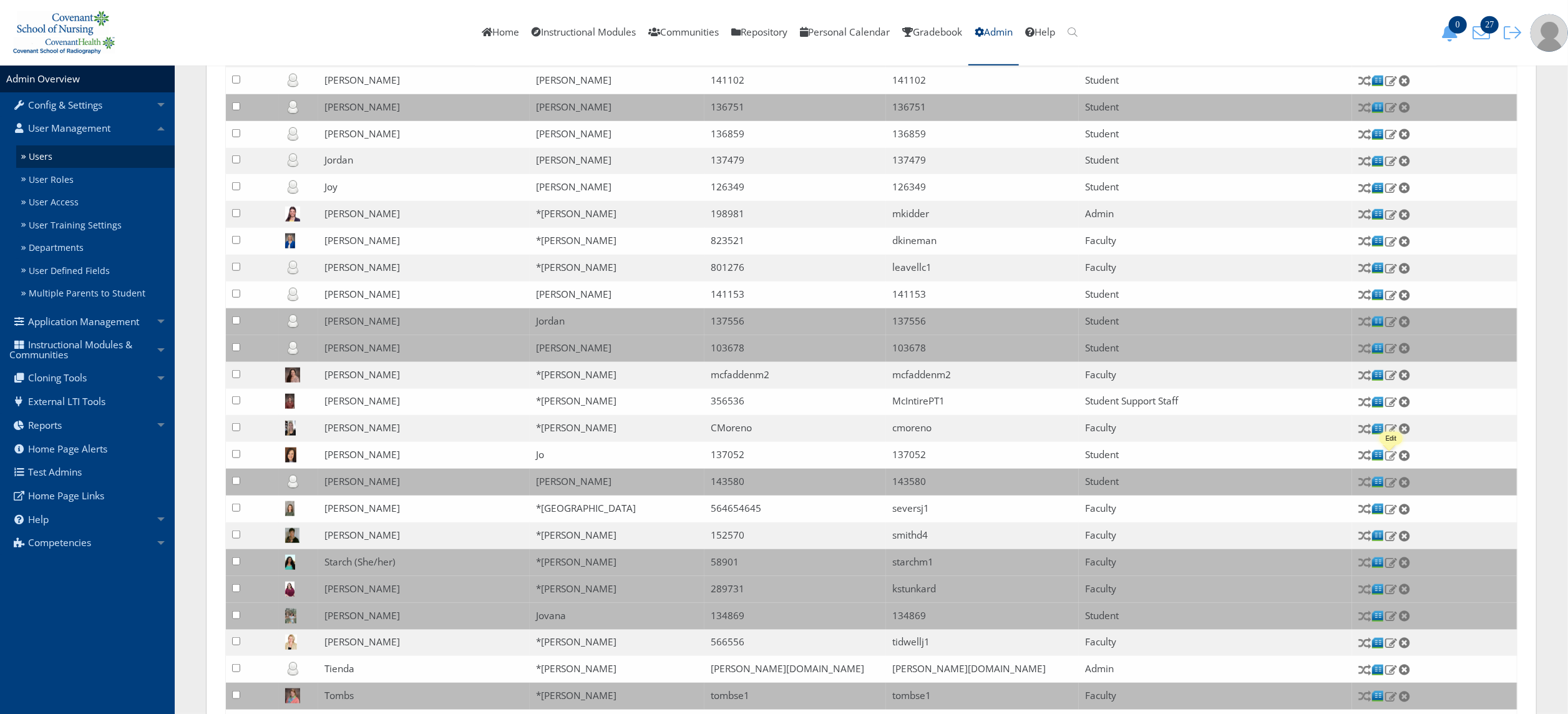
click at [1389, 460] on img at bounding box center [1391, 455] width 13 height 11
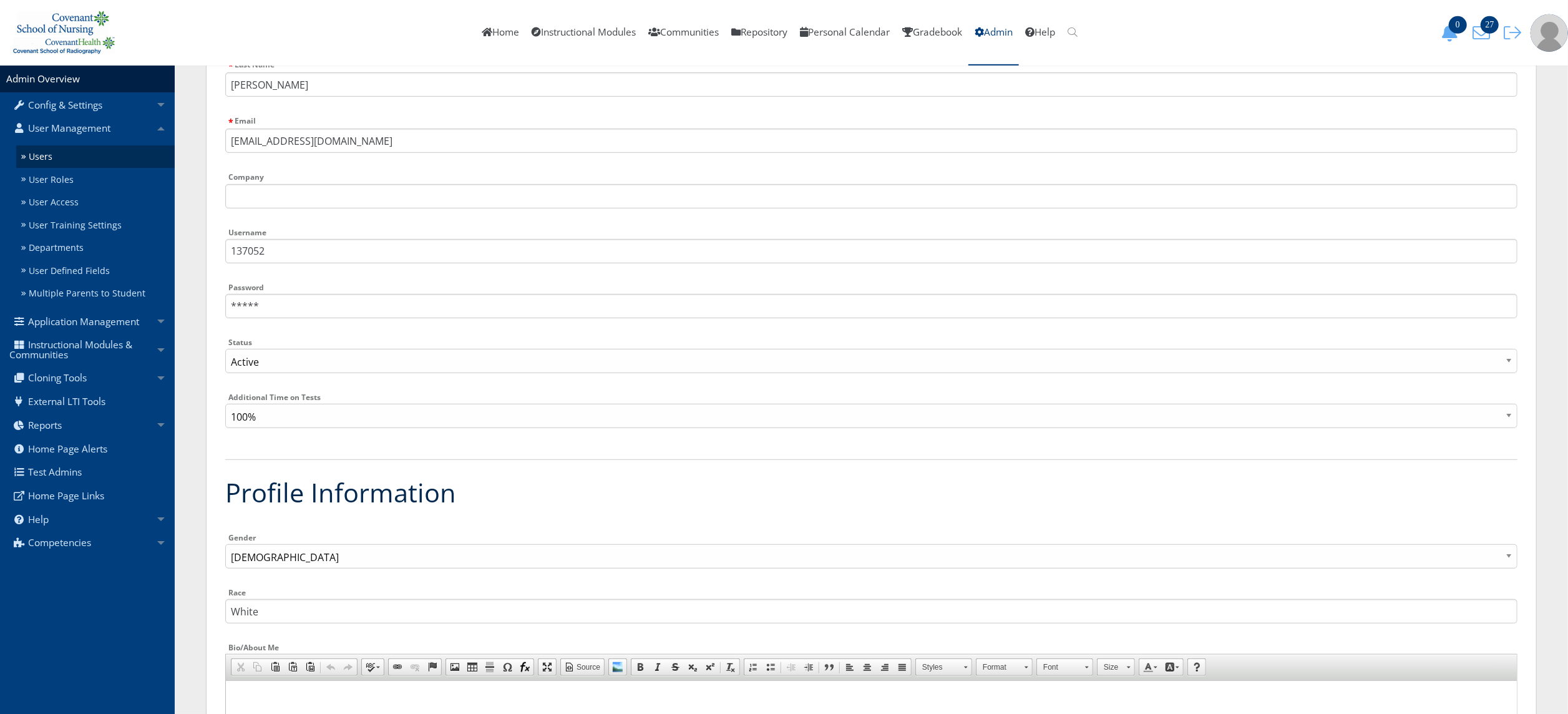
scroll to position [867, 0]
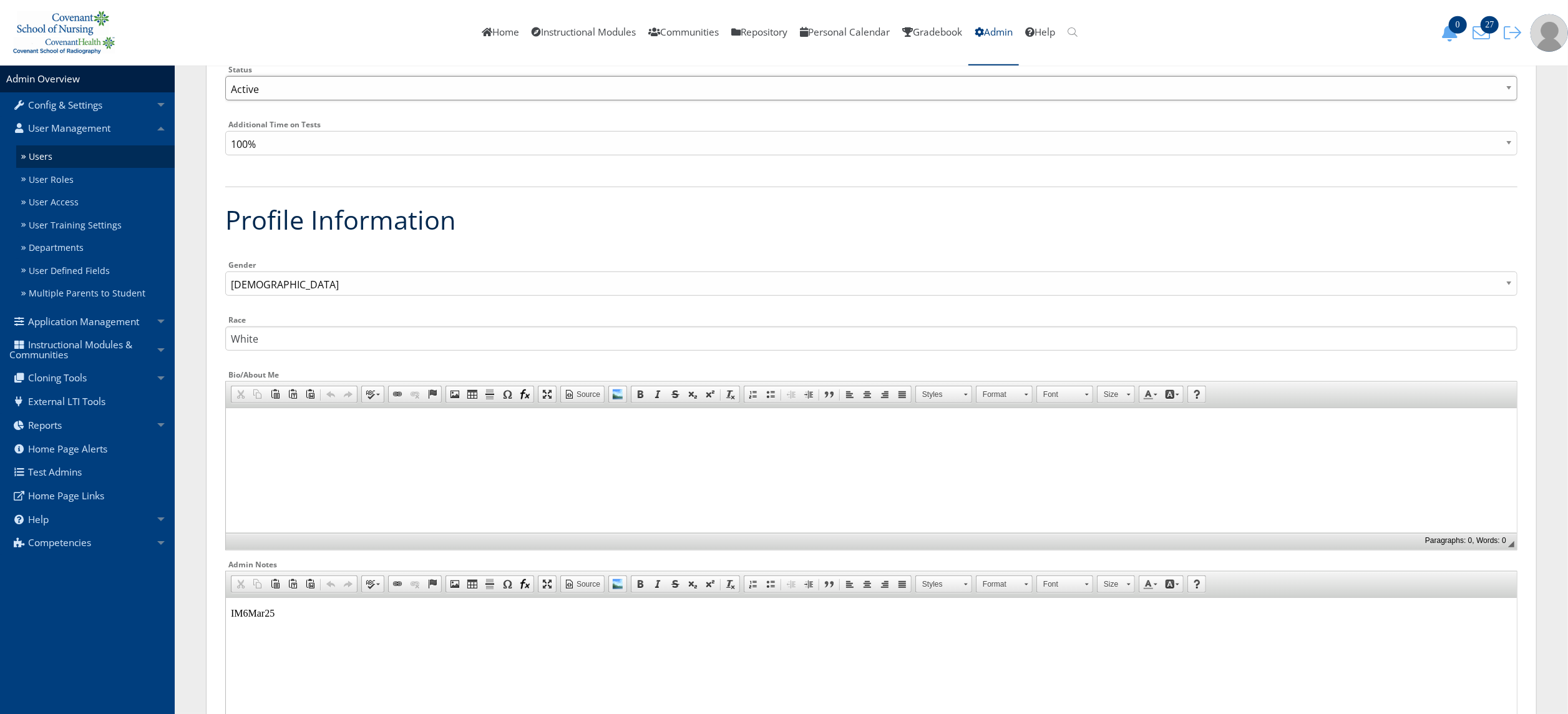
click at [321, 89] on select "Active Inactive" at bounding box center [871, 88] width 1292 height 24
select select "0"
click at [225, 76] on select "Active Inactive" at bounding box center [871, 88] width 1292 height 24
click at [290, 143] on select "100% 110% 120% 130% 140% 150% 160% 170% 180% 190% 200% 210% 220% 230% 240% 250%…" at bounding box center [871, 143] width 1292 height 24
select select "150"
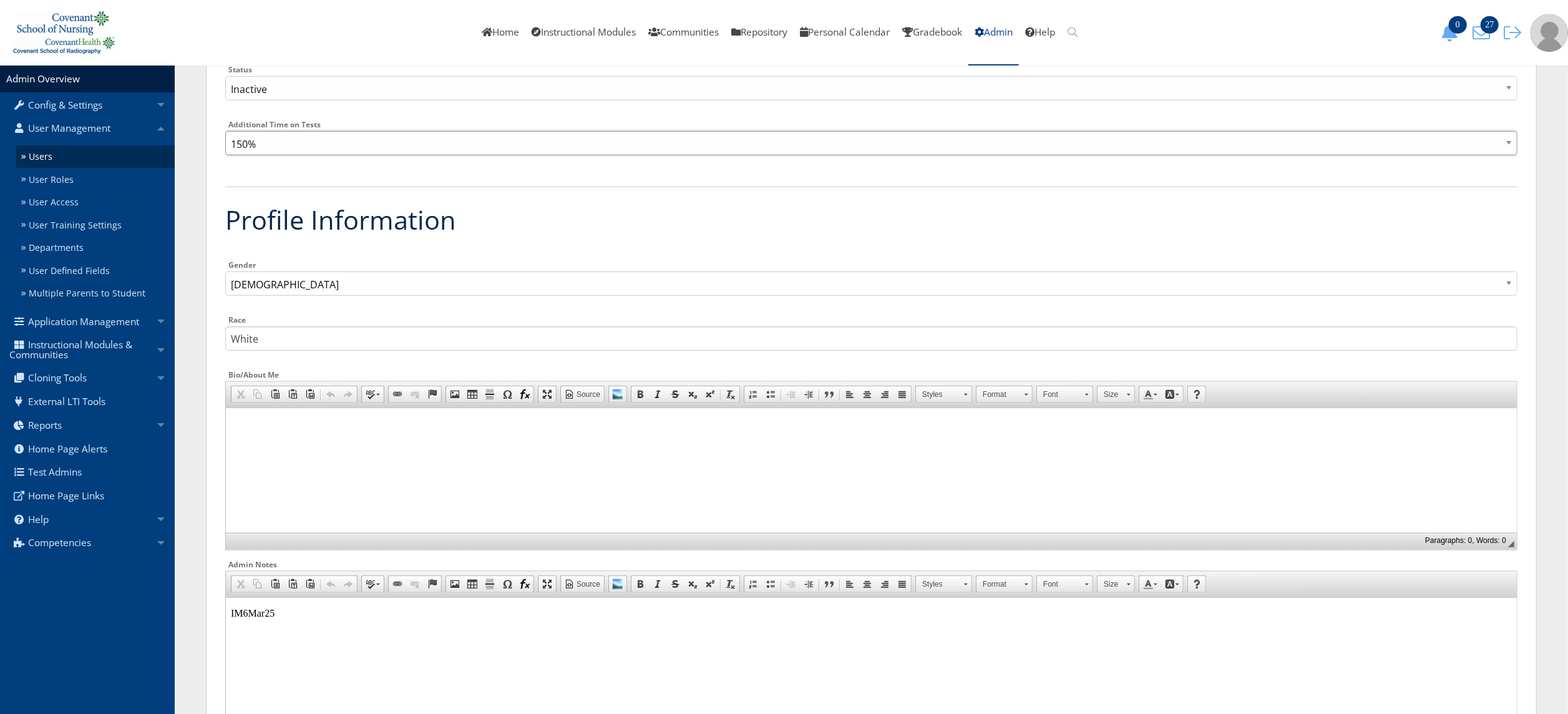
click at [225, 131] on select "100% 110% 120% 130% 140% 150% 160% 170% 180% 190% 200% 210% 220% 230% 240% 250%…" at bounding box center [871, 143] width 1292 height 24
click at [306, 619] on p "IM6Mar25" at bounding box center [871, 612] width 1281 height 11
click at [814, 342] on input "White" at bounding box center [871, 338] width 1292 height 24
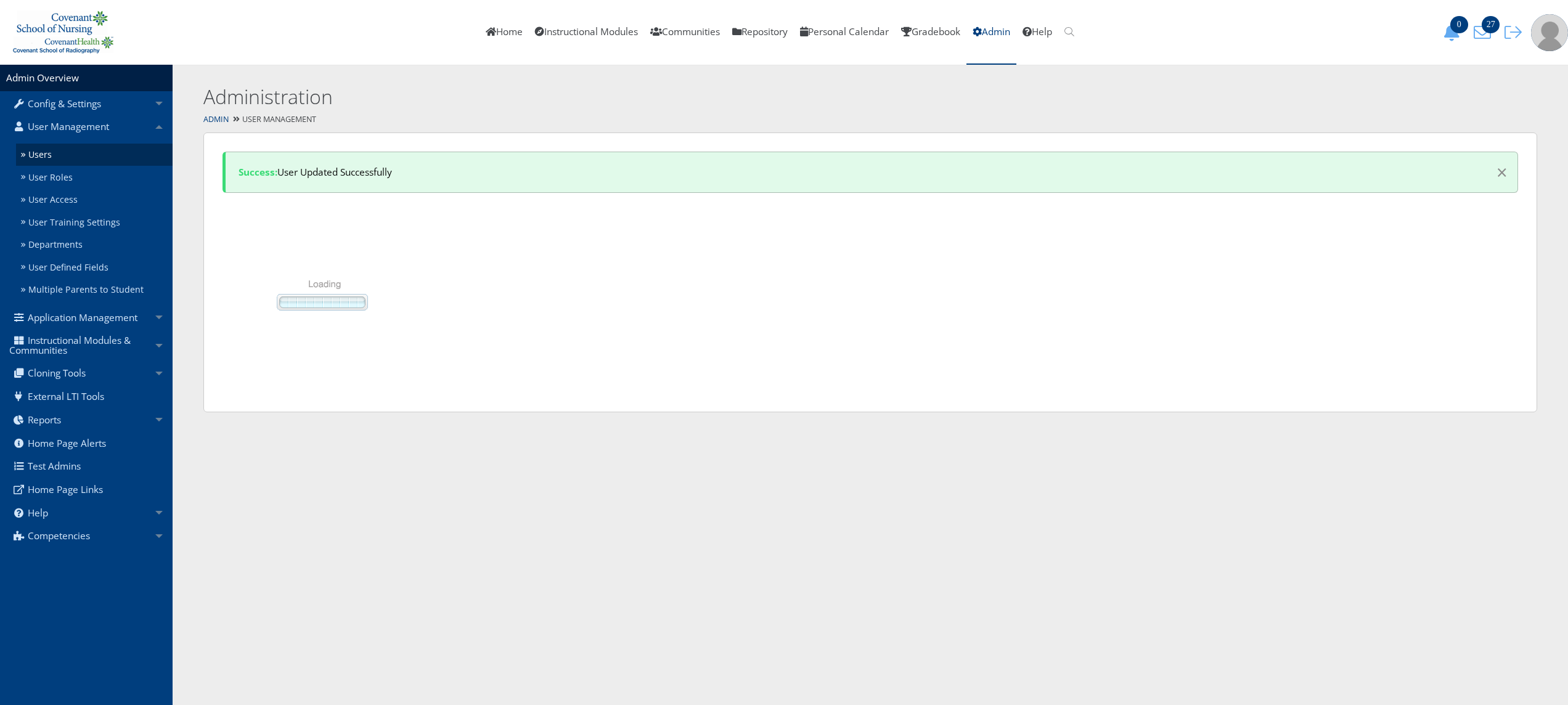
select select "50"
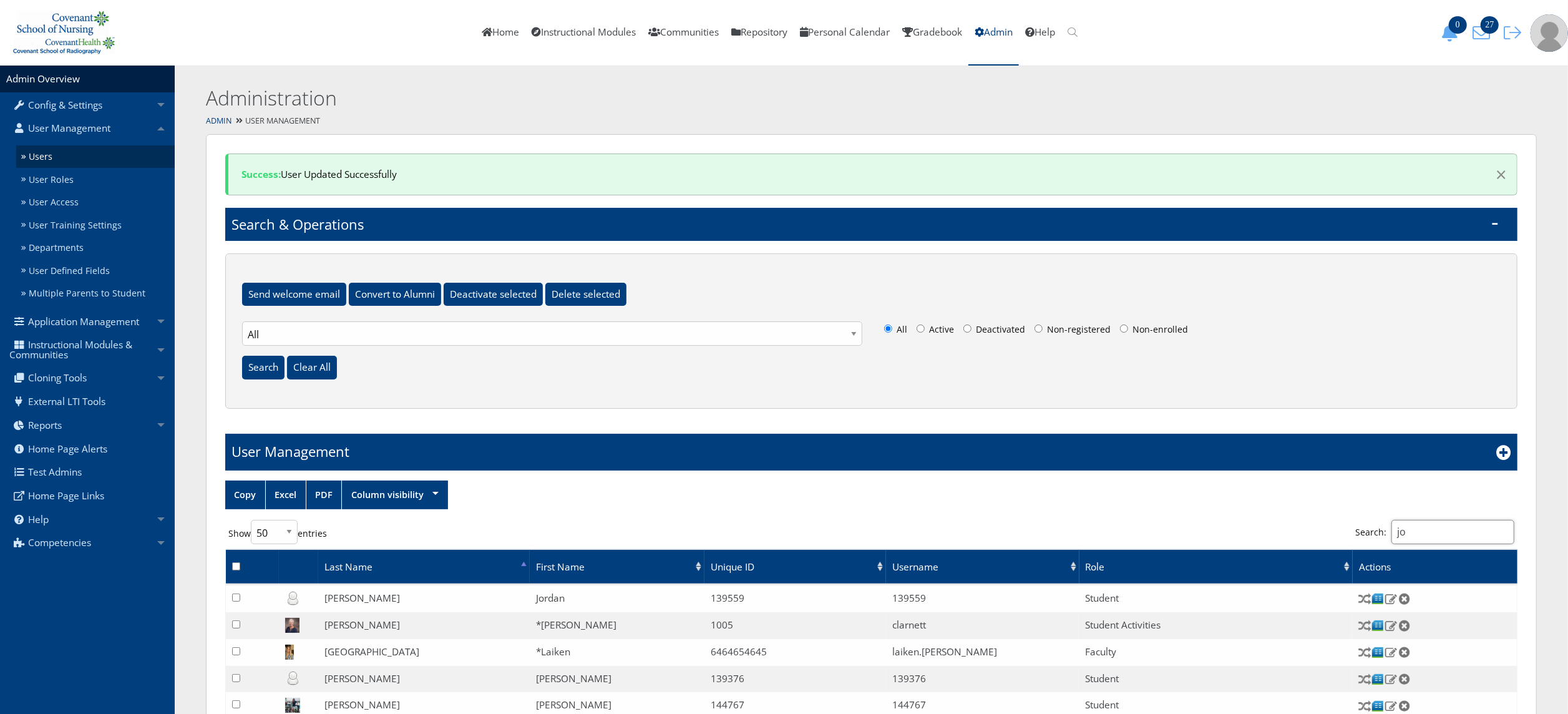
click at [1488, 533] on input "jo" at bounding box center [1452, 532] width 123 height 24
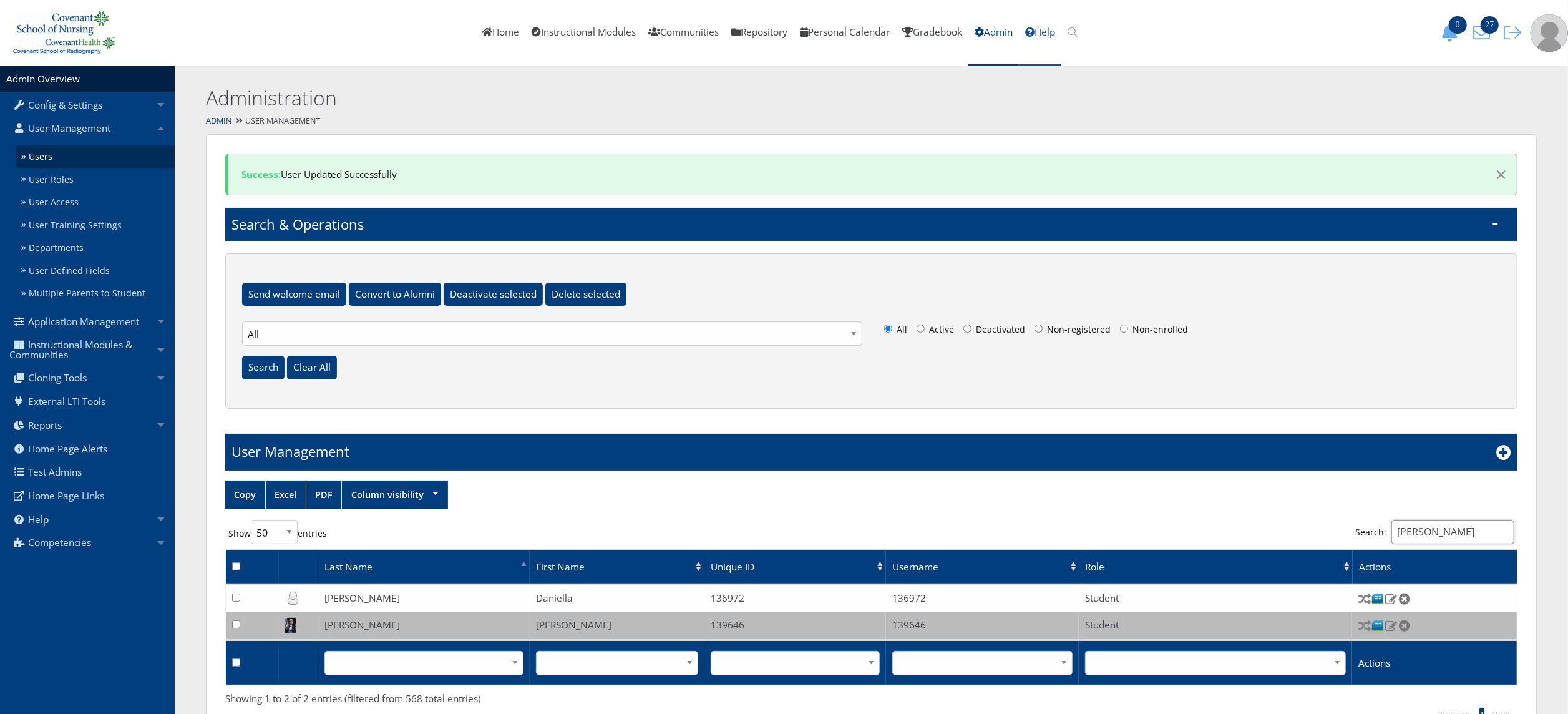
type input "solis"
click at [1430, 525] on input "solis" at bounding box center [1452, 532] width 123 height 24
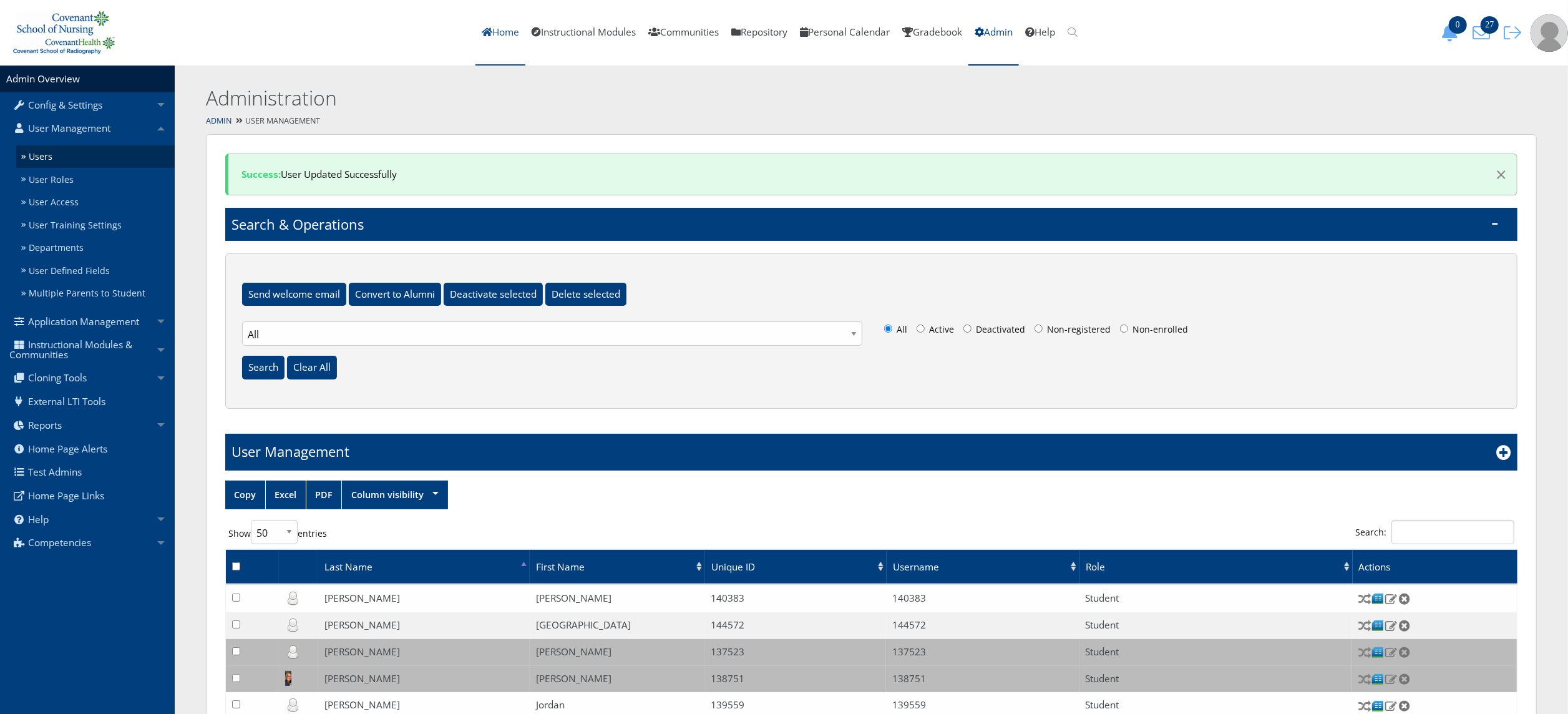
click at [495, 36] on link "Home" at bounding box center [500, 32] width 50 height 66
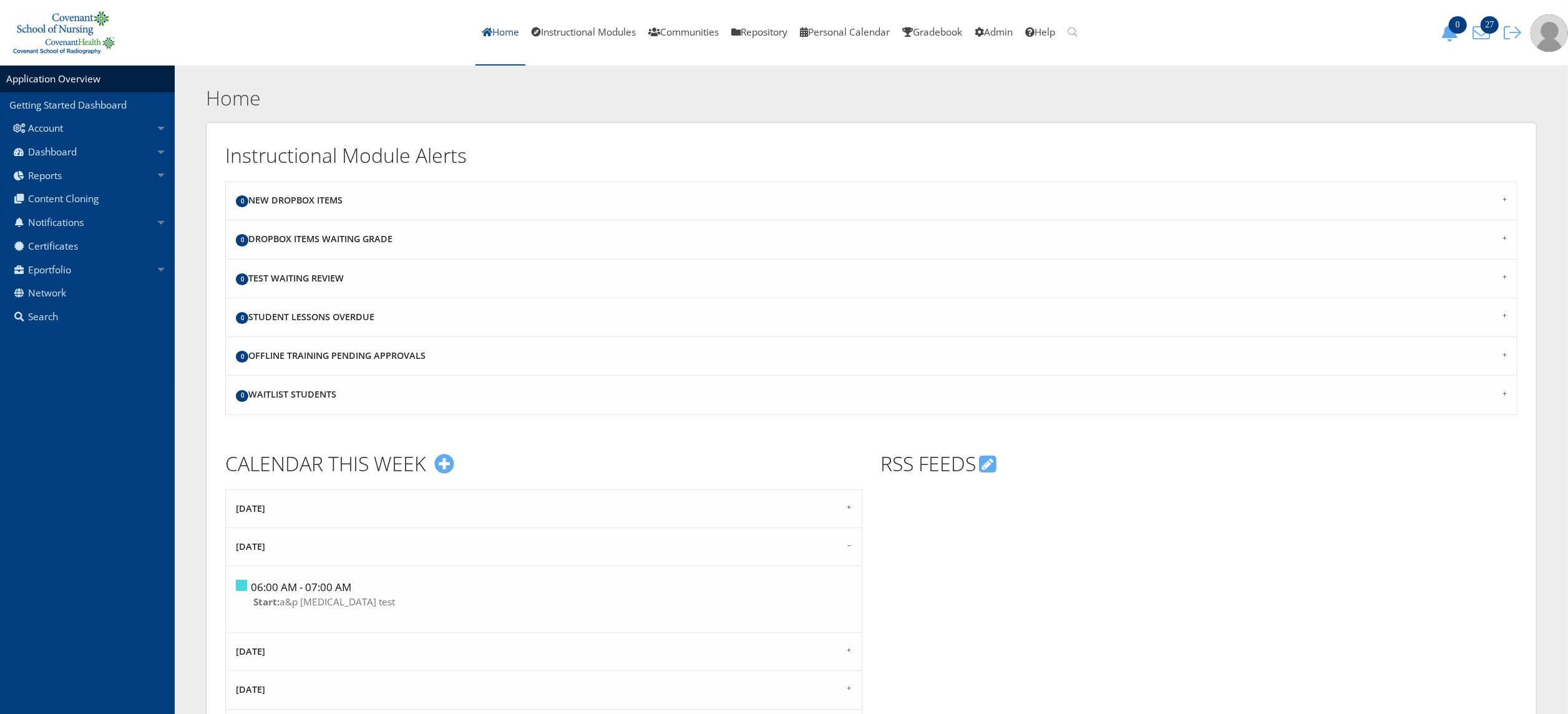
click at [487, 31] on link "Home" at bounding box center [500, 32] width 50 height 66
click at [1480, 27] on span "27" at bounding box center [1489, 25] width 18 height 18
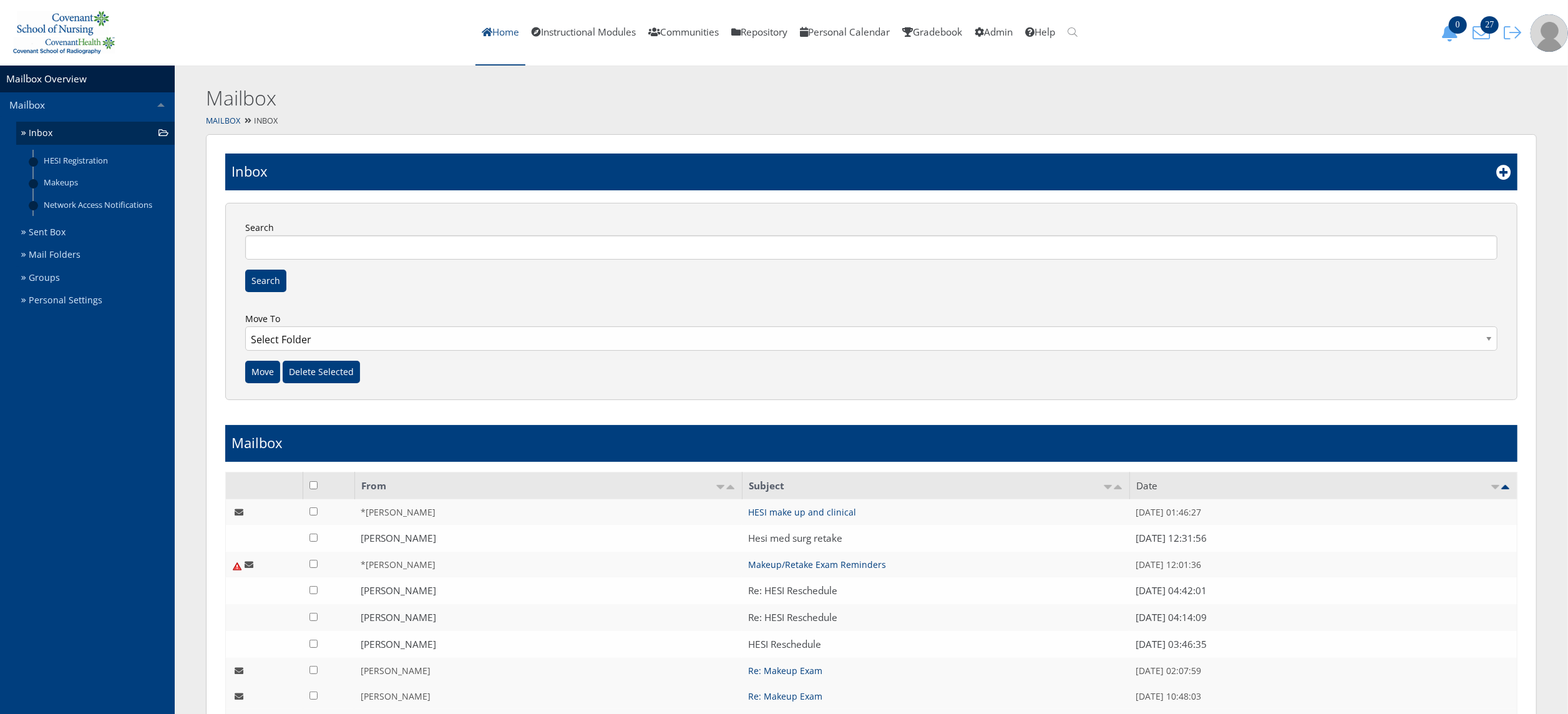
click at [479, 26] on link "Home" at bounding box center [500, 32] width 50 height 66
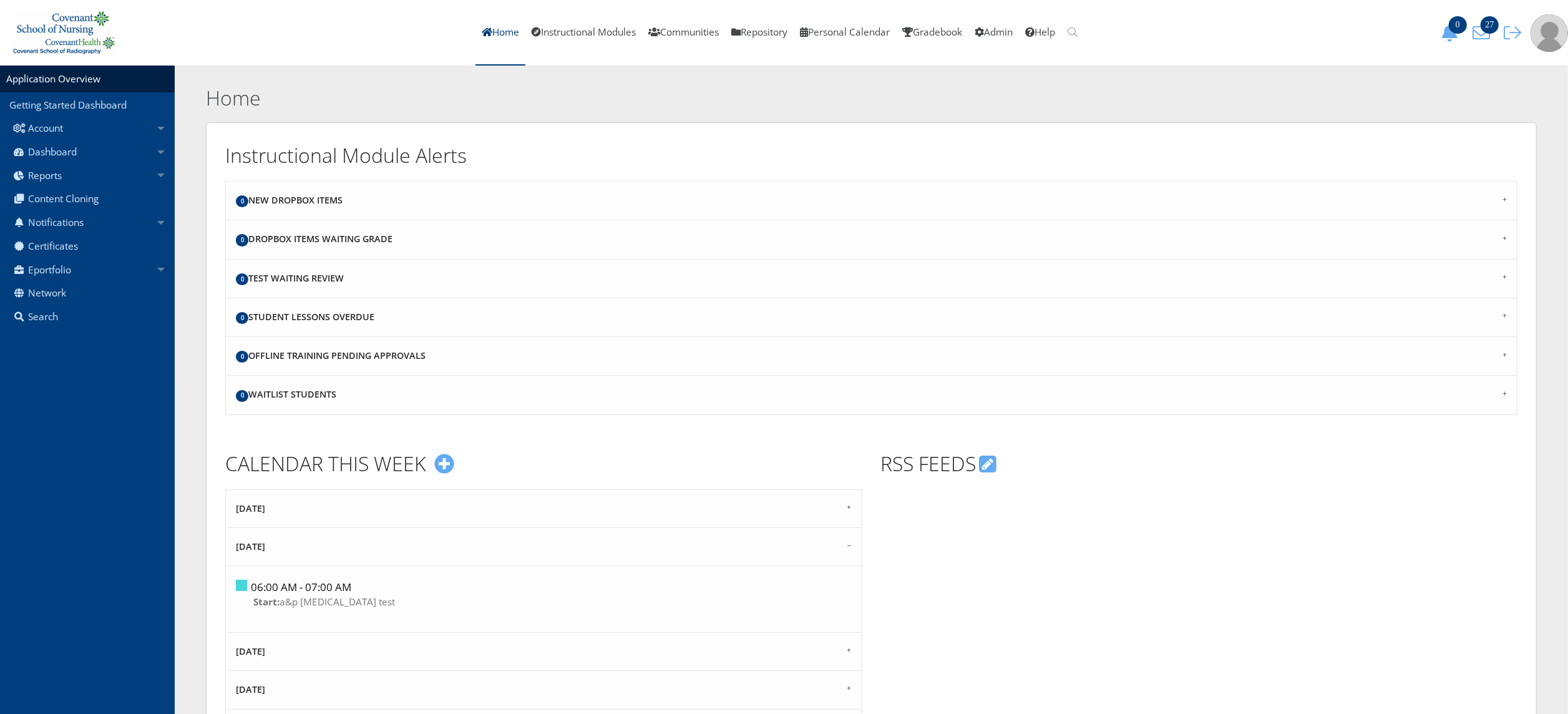
scroll to position [624, 0]
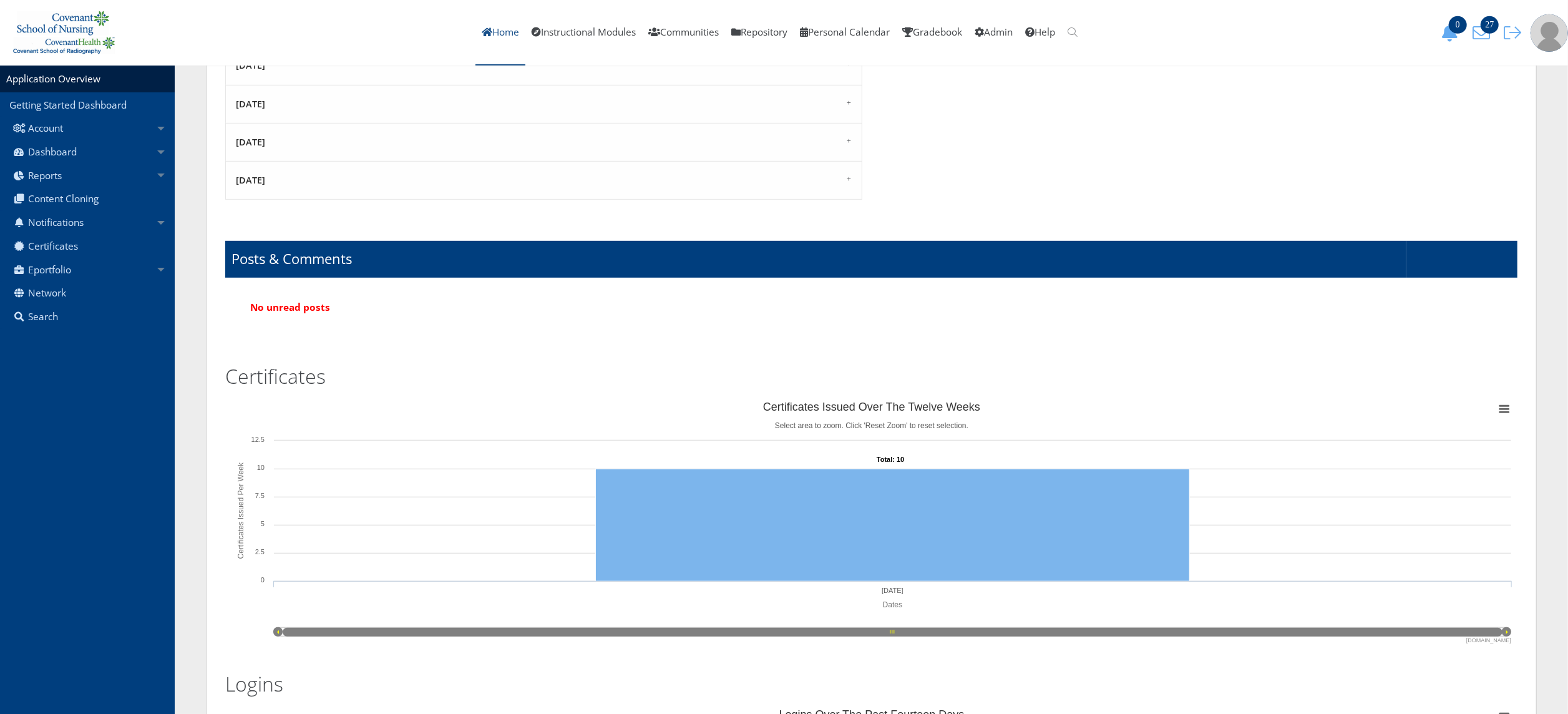
click at [476, 25] on link "Home" at bounding box center [500, 32] width 50 height 66
